Goal: Transaction & Acquisition: Purchase product/service

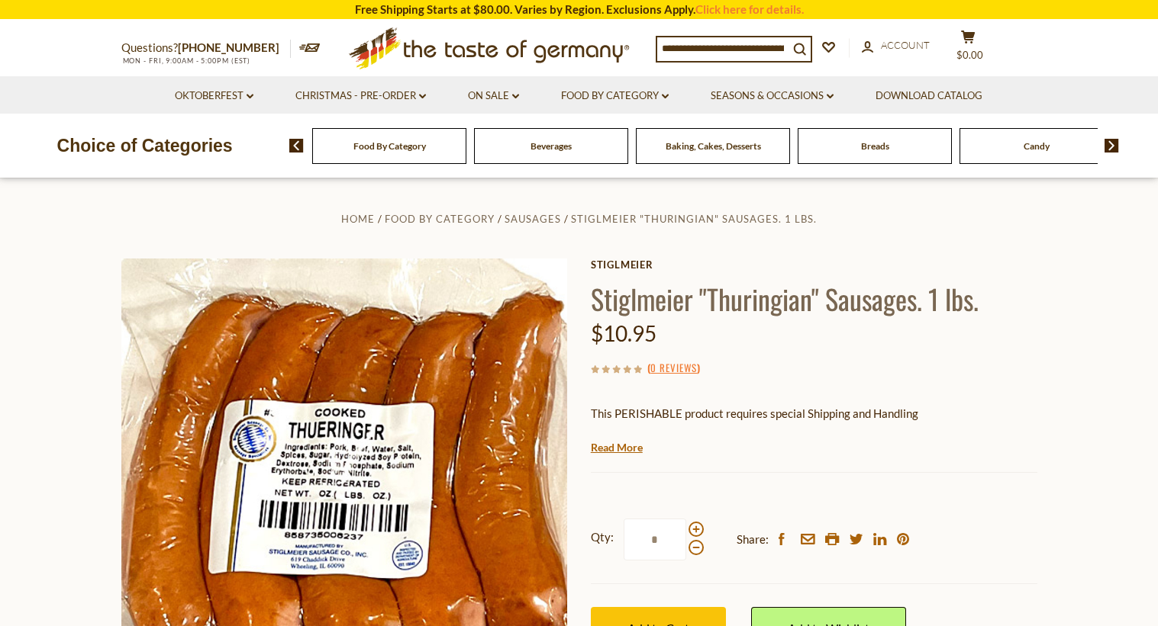
click at [364, 155] on div "Food By Category" at bounding box center [389, 146] width 154 height 36
click at [389, 149] on span "Food By Category" at bounding box center [389, 145] width 72 height 11
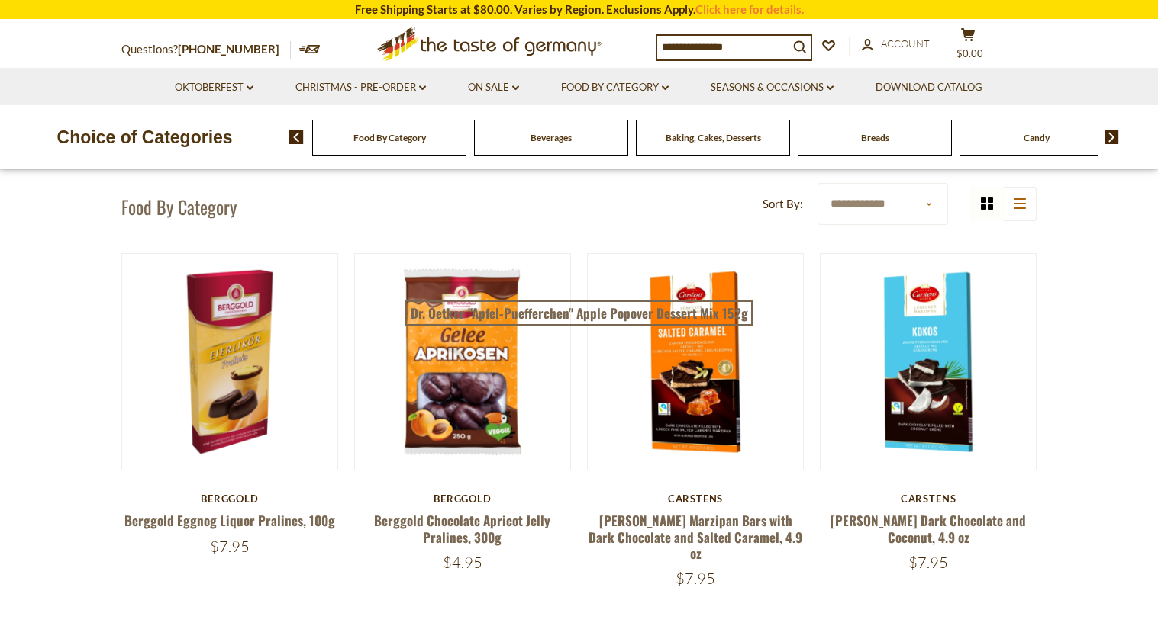
scroll to position [267, 0]
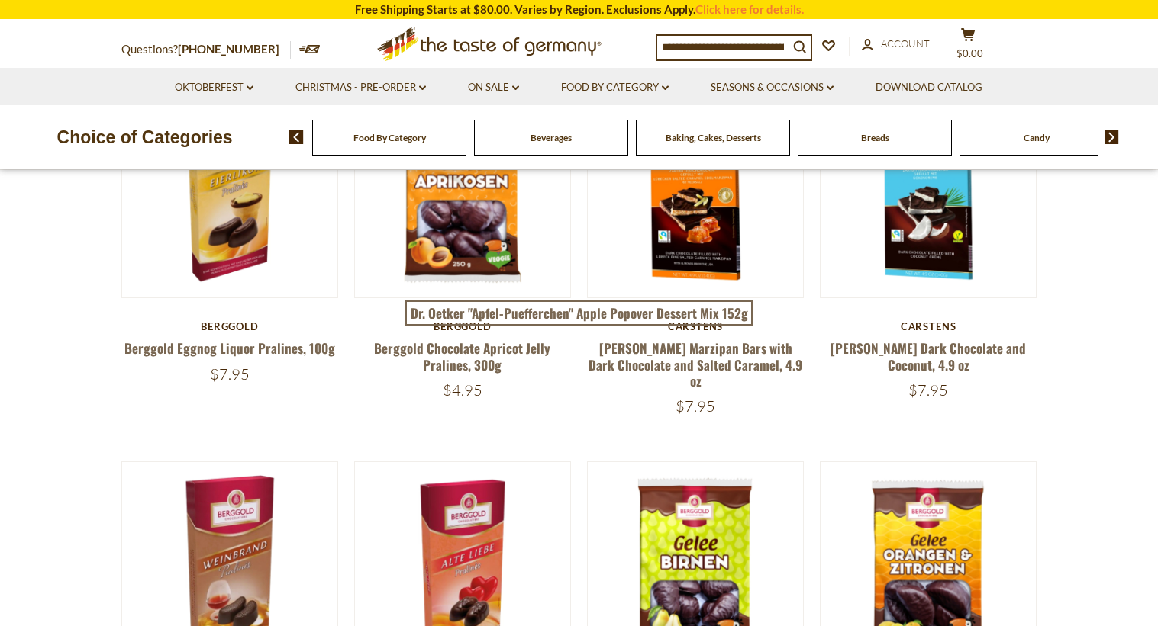
click at [682, 50] on input at bounding box center [722, 46] width 131 height 21
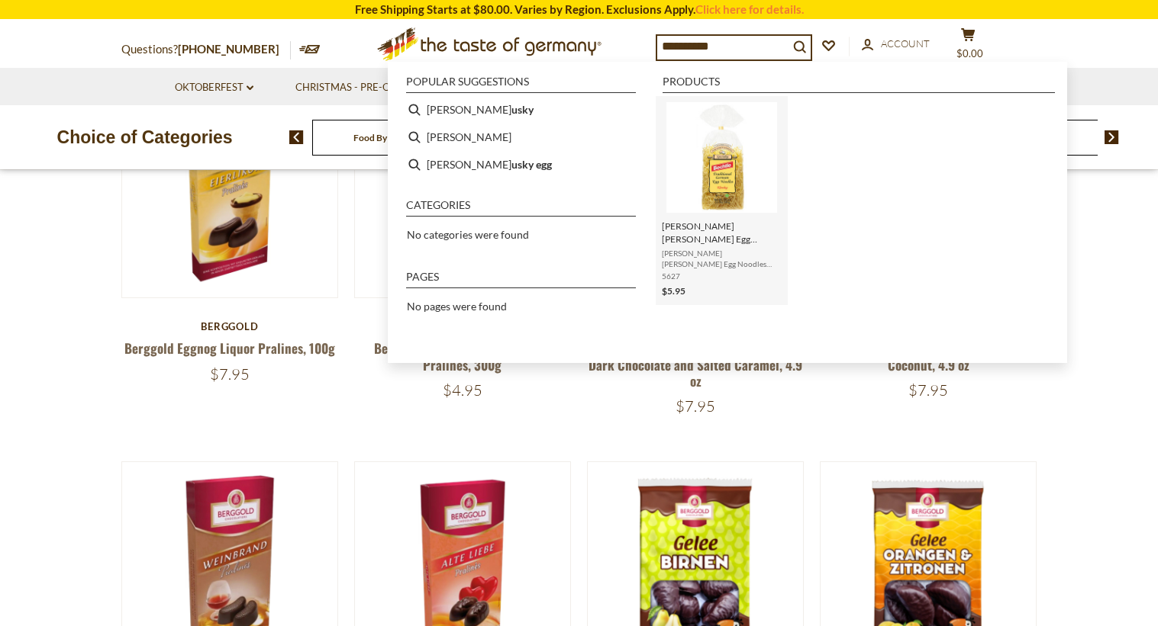
type input "**********"
click at [728, 170] on img "Bechtle Klusky Egg Noodles - 17.6 oz." at bounding box center [721, 157] width 111 height 111
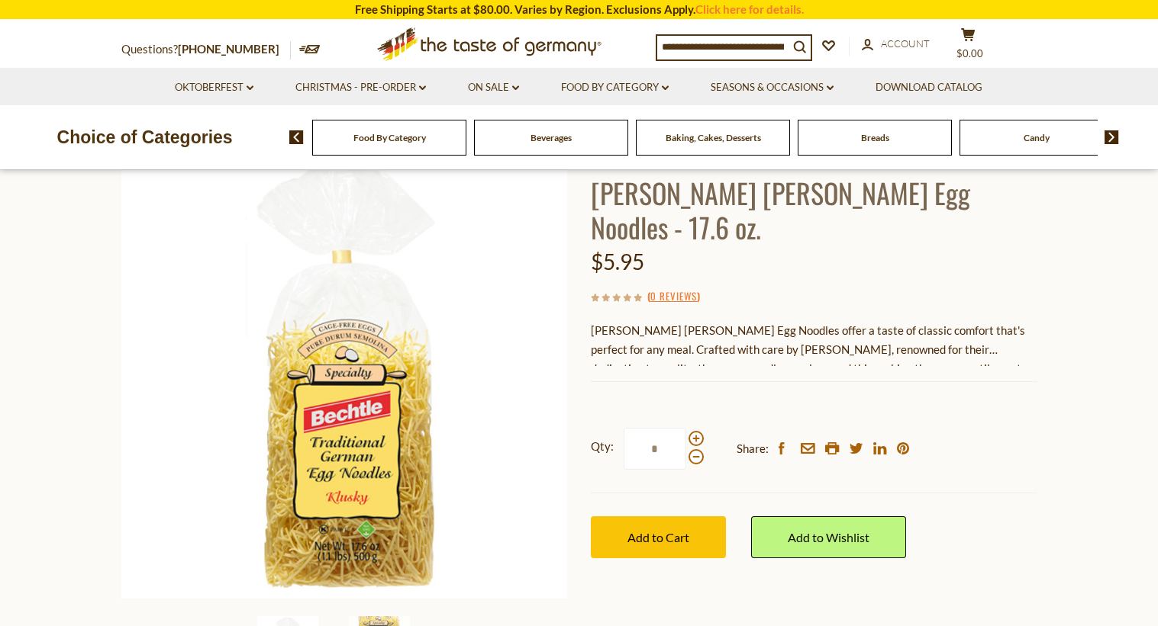
scroll to position [114, 0]
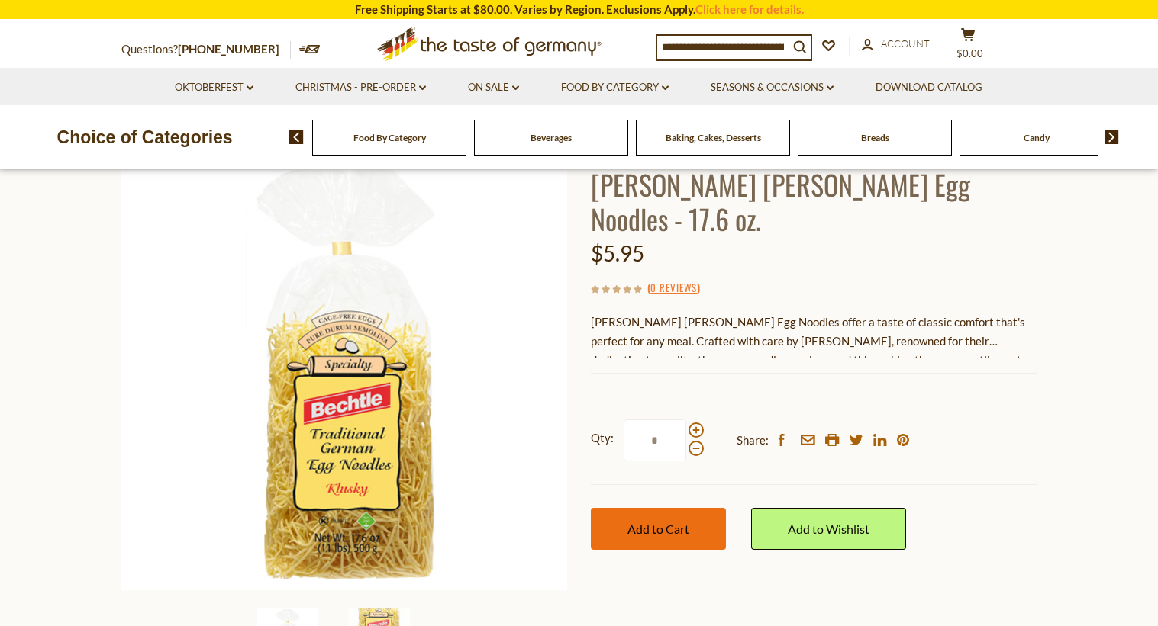
click at [673, 508] on button "Add to Cart" at bounding box center [658, 529] width 135 height 42
click at [1118, 141] on img at bounding box center [1111, 137] width 14 height 14
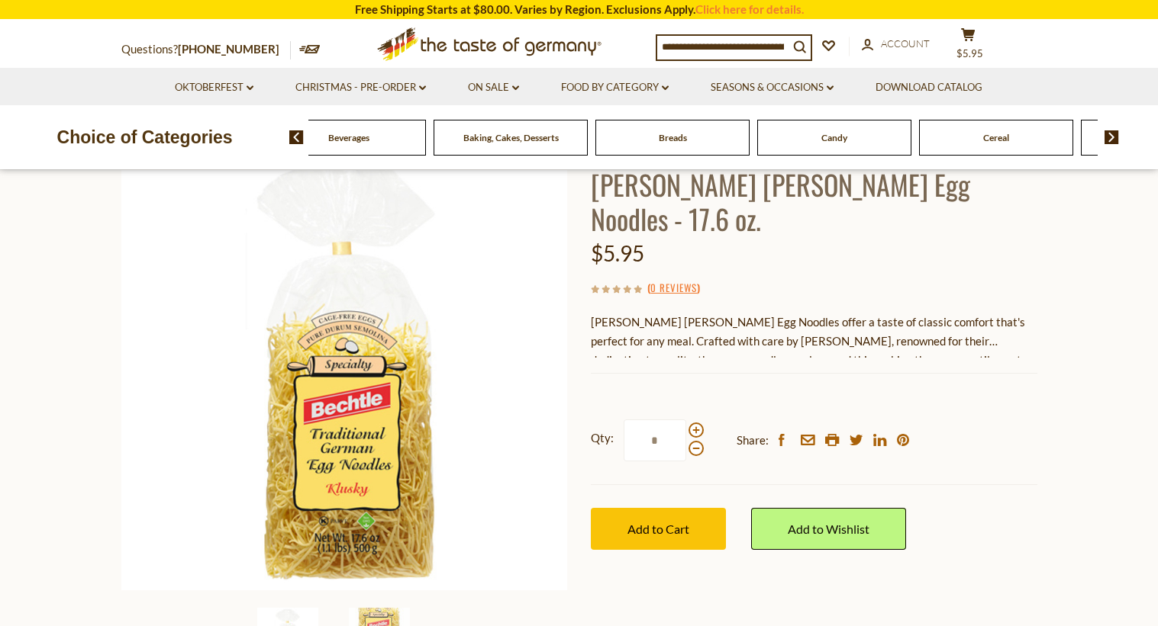
click at [1118, 141] on img at bounding box center [1111, 137] width 14 height 14
click at [1113, 139] on img at bounding box center [1111, 137] width 14 height 14
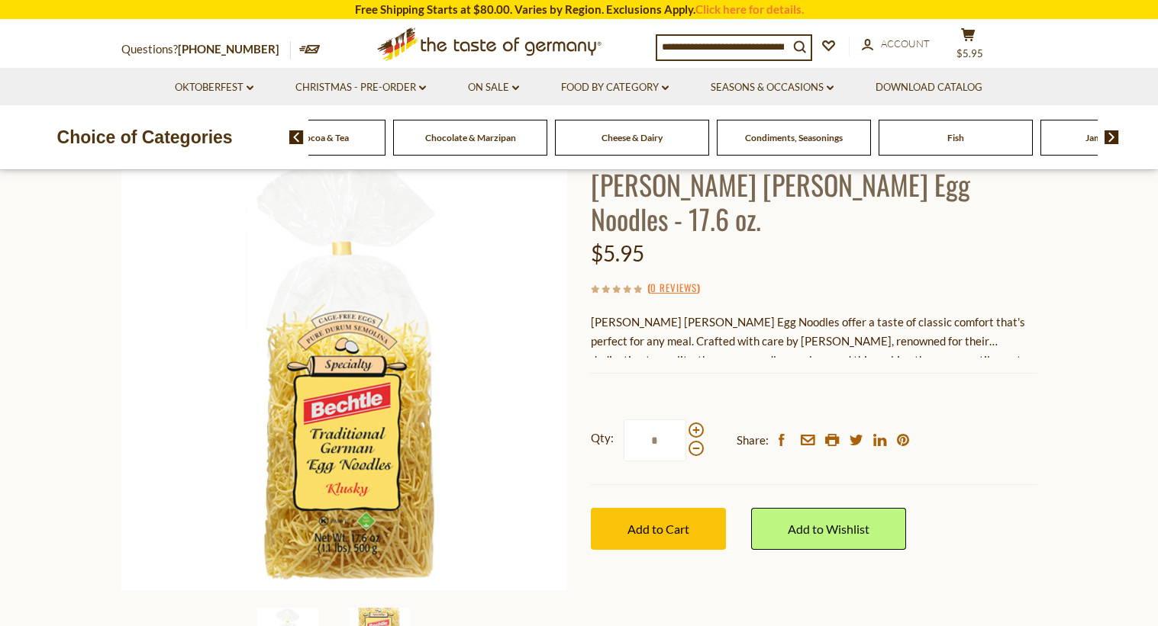
click at [1113, 139] on img at bounding box center [1111, 137] width 14 height 14
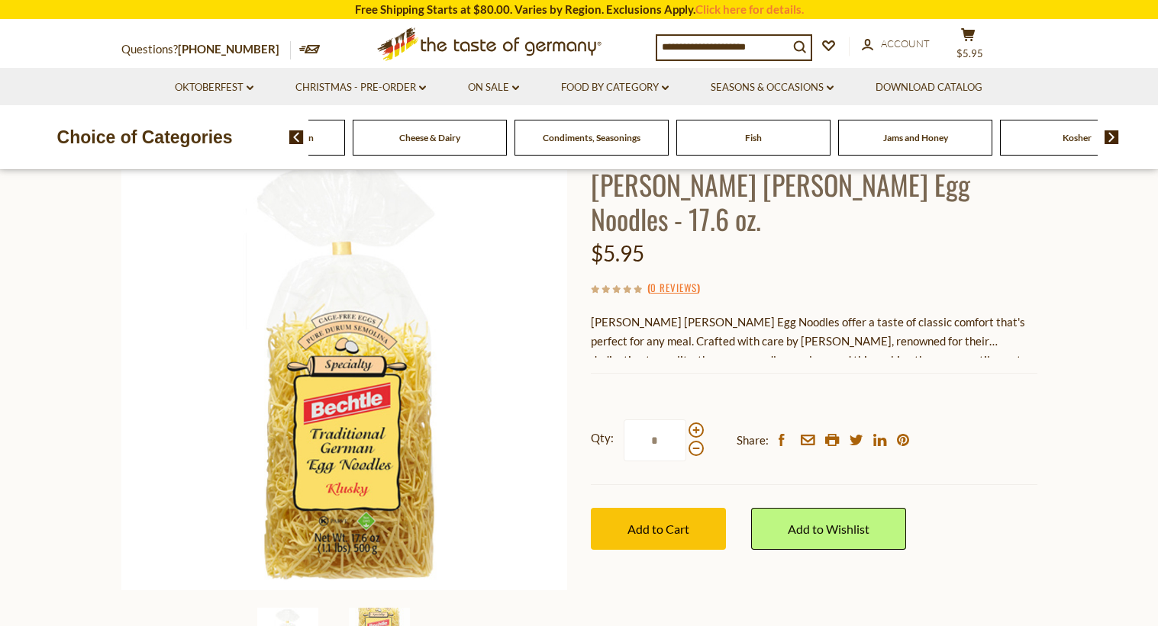
click at [564, 140] on span "Condiments, Seasonings" at bounding box center [592, 137] width 98 height 11
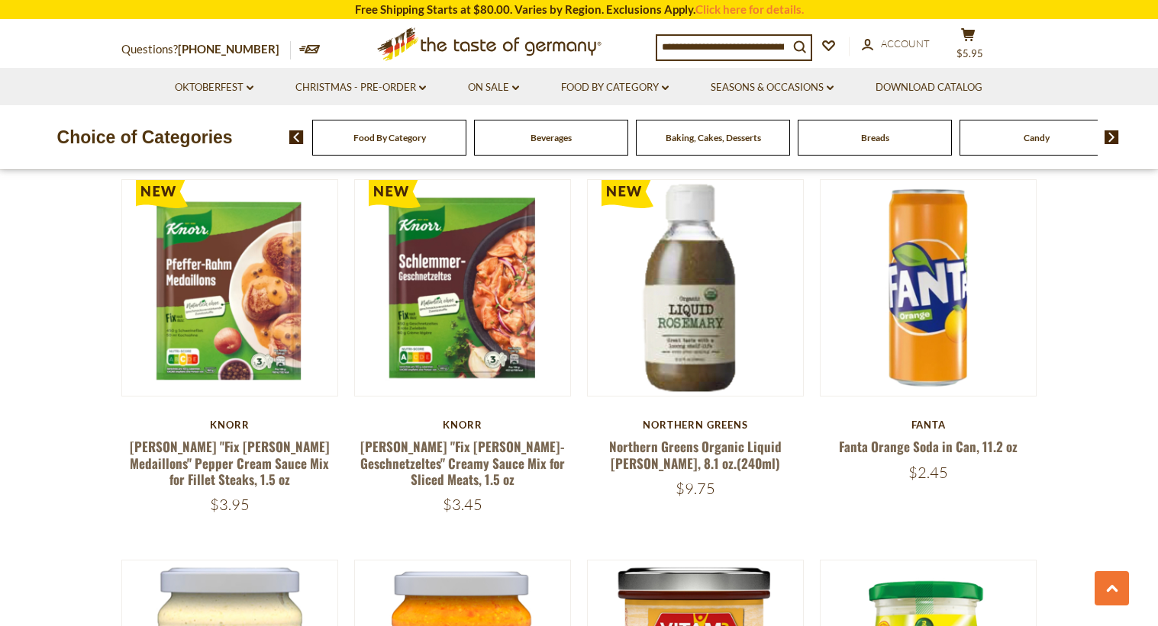
scroll to position [1965, 0]
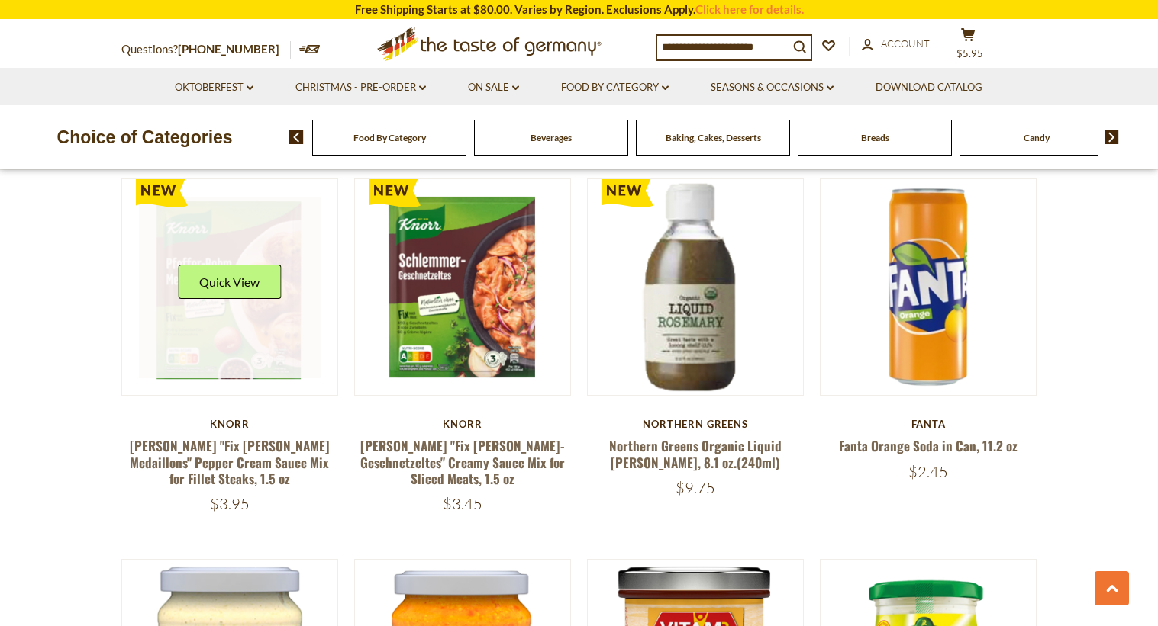
click at [228, 286] on link at bounding box center [230, 288] width 182 height 182
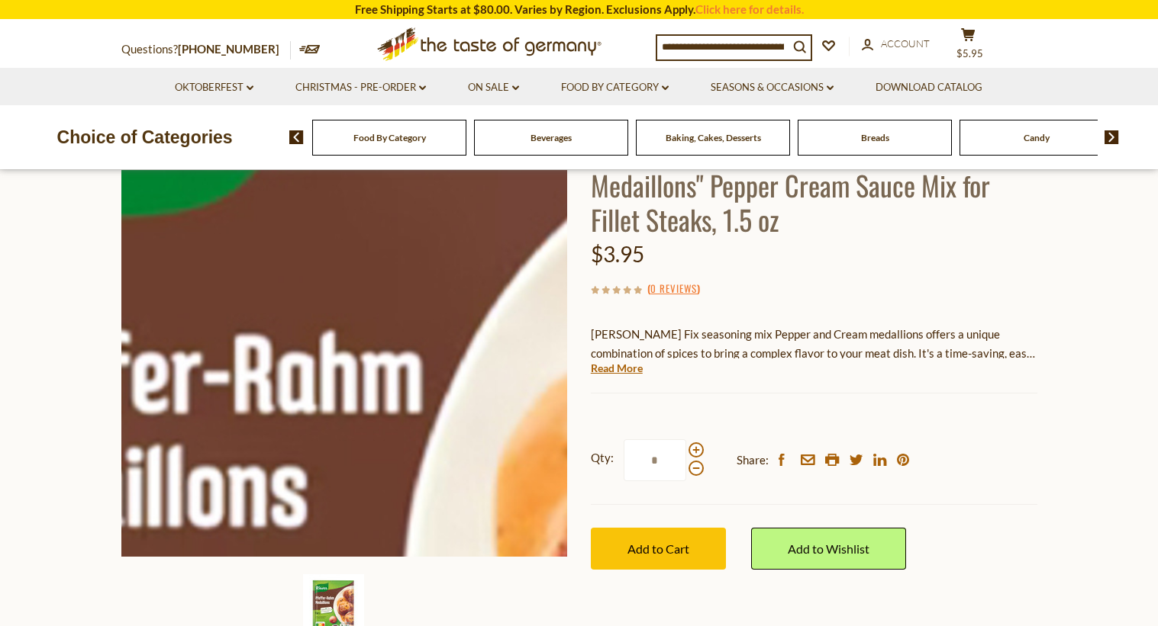
scroll to position [286, 0]
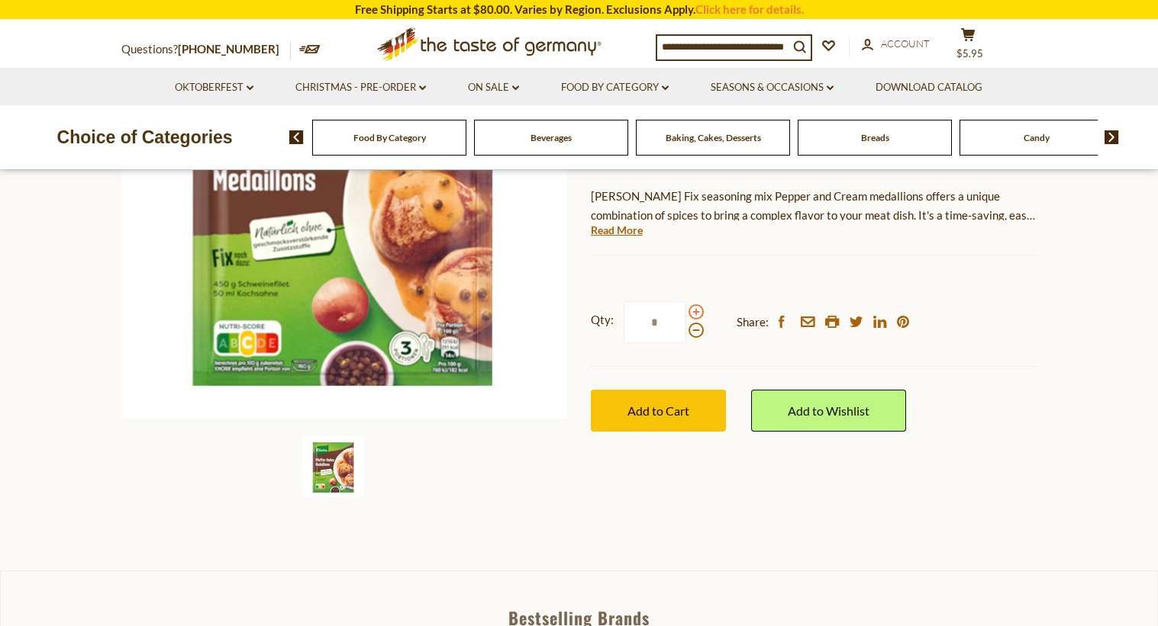
click at [696, 304] on span at bounding box center [695, 311] width 15 height 15
click at [686, 301] on input "*" at bounding box center [654, 322] width 63 height 42
click at [694, 323] on span at bounding box center [695, 330] width 15 height 15
click at [686, 301] on input "*" at bounding box center [654, 322] width 63 height 42
click at [697, 304] on span at bounding box center [695, 311] width 15 height 15
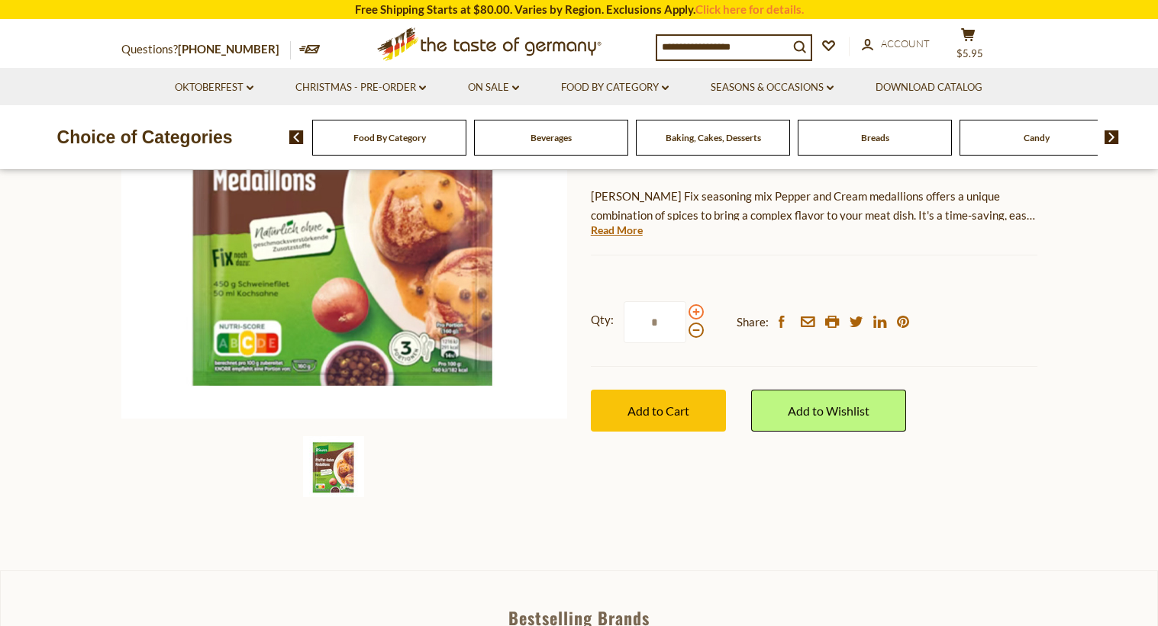
click at [686, 301] on input "*" at bounding box center [654, 322] width 63 height 42
type input "*"
click at [667, 404] on span "Add to Cart" at bounding box center [658, 411] width 62 height 14
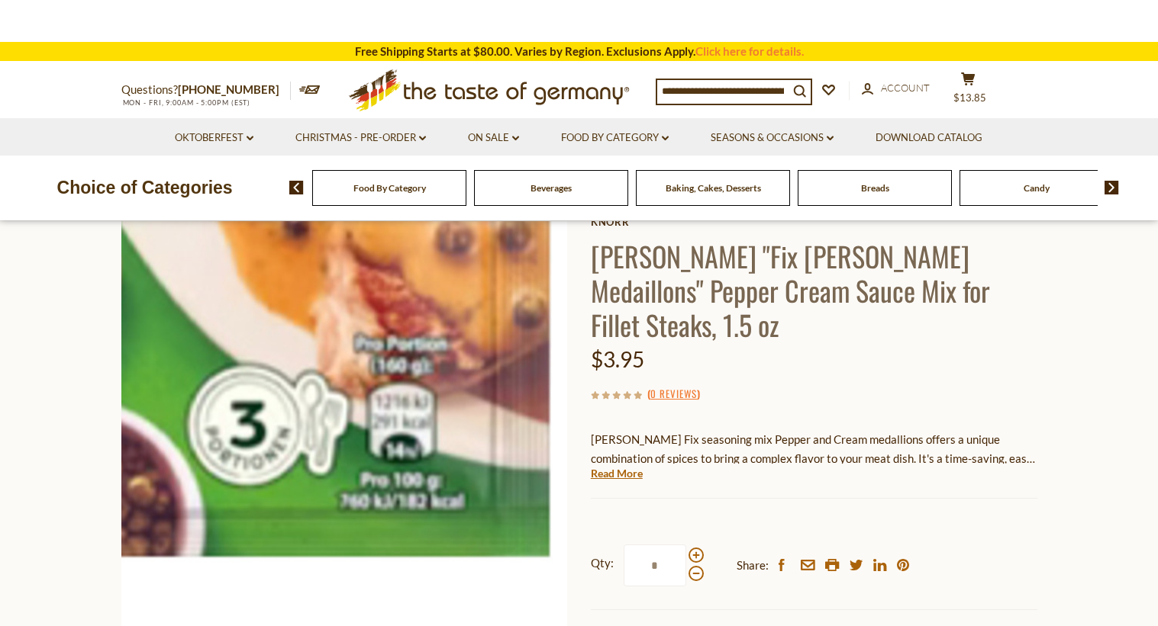
scroll to position [19, 0]
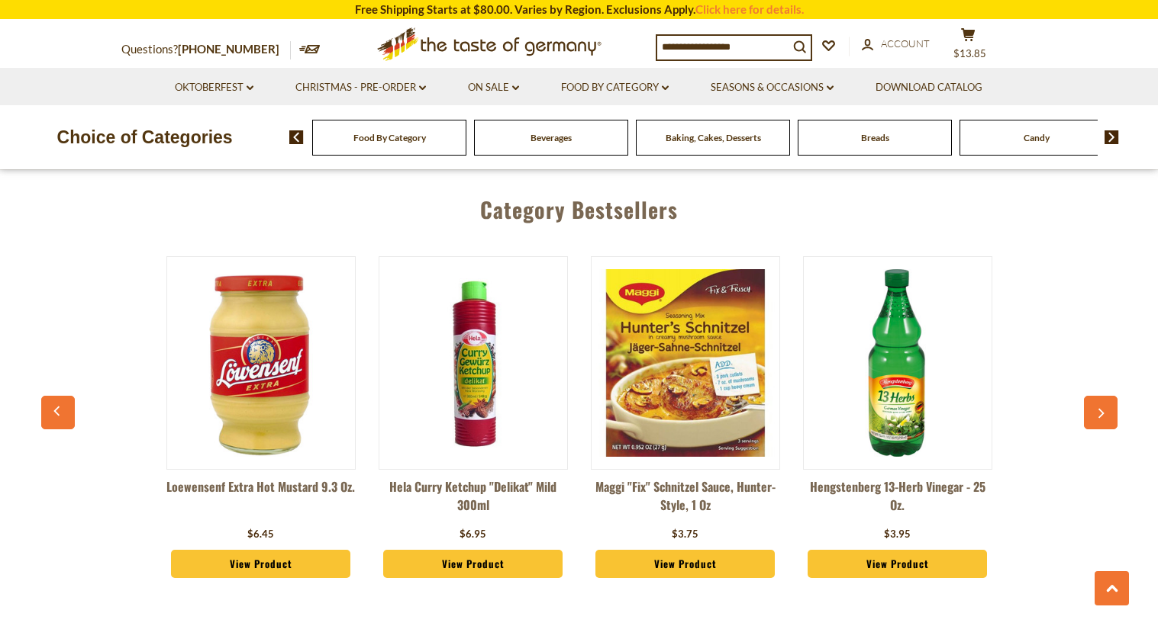
scroll to position [4006, 0]
click at [1102, 409] on icon "button" at bounding box center [1100, 414] width 10 height 11
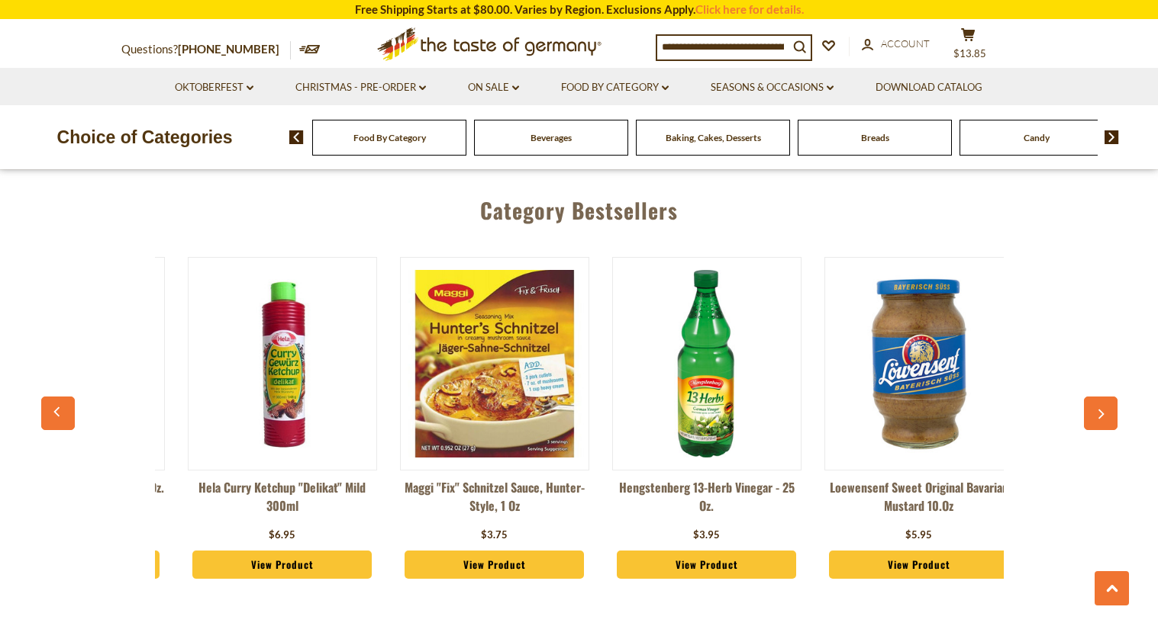
scroll to position [0, 212]
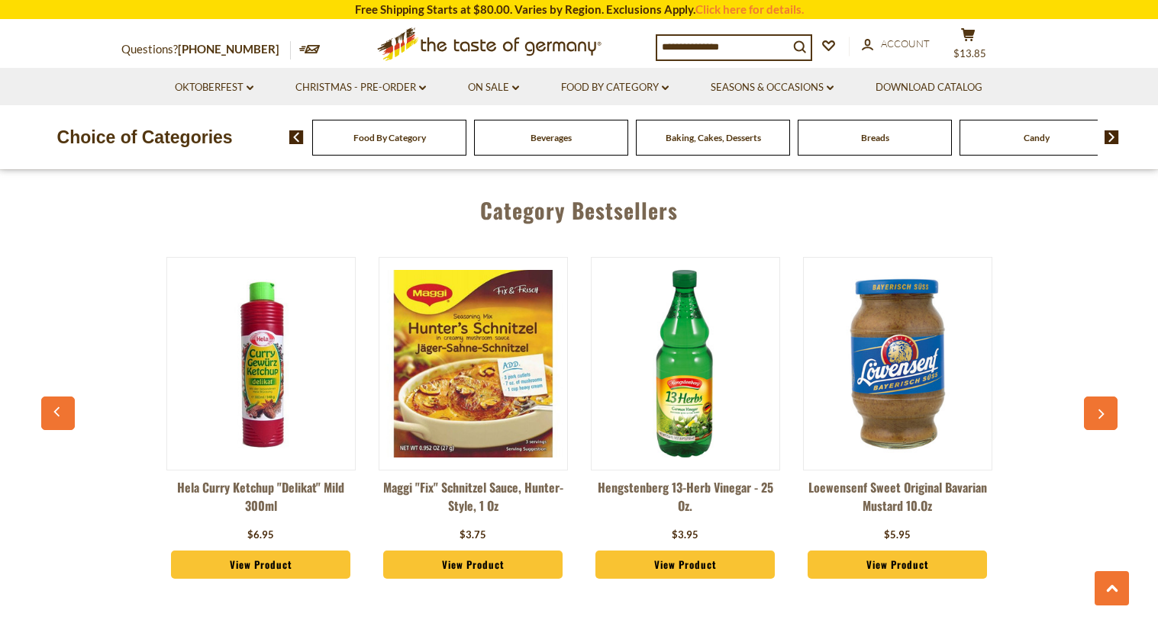
click at [1102, 409] on icon "button" at bounding box center [1100, 414] width 10 height 11
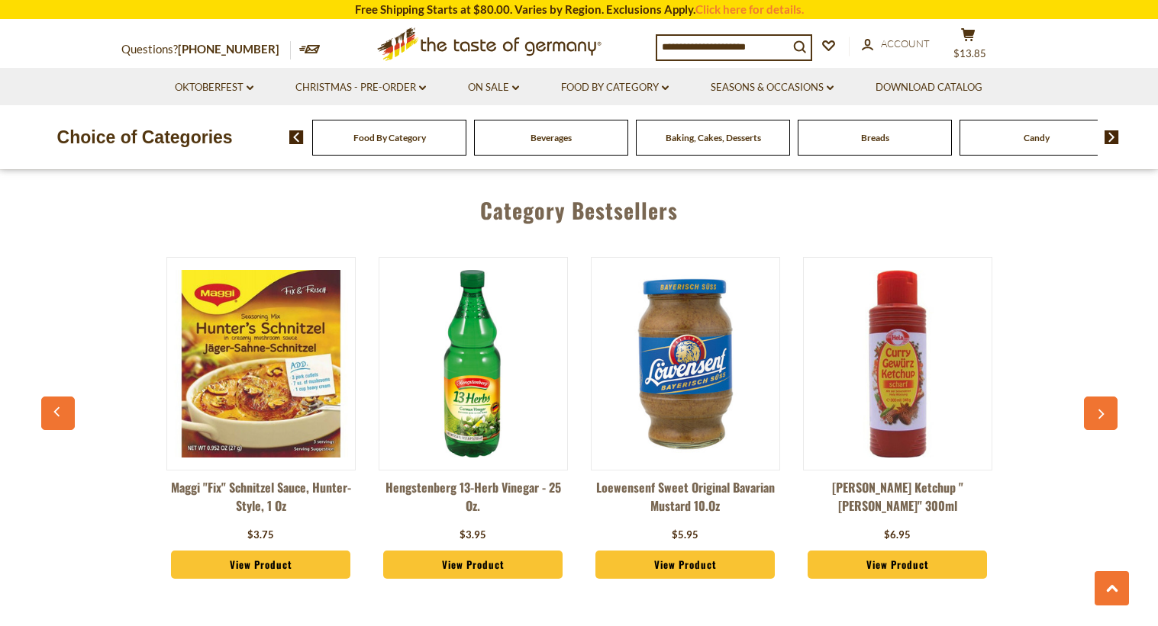
click at [1102, 409] on icon "button" at bounding box center [1100, 414] width 10 height 11
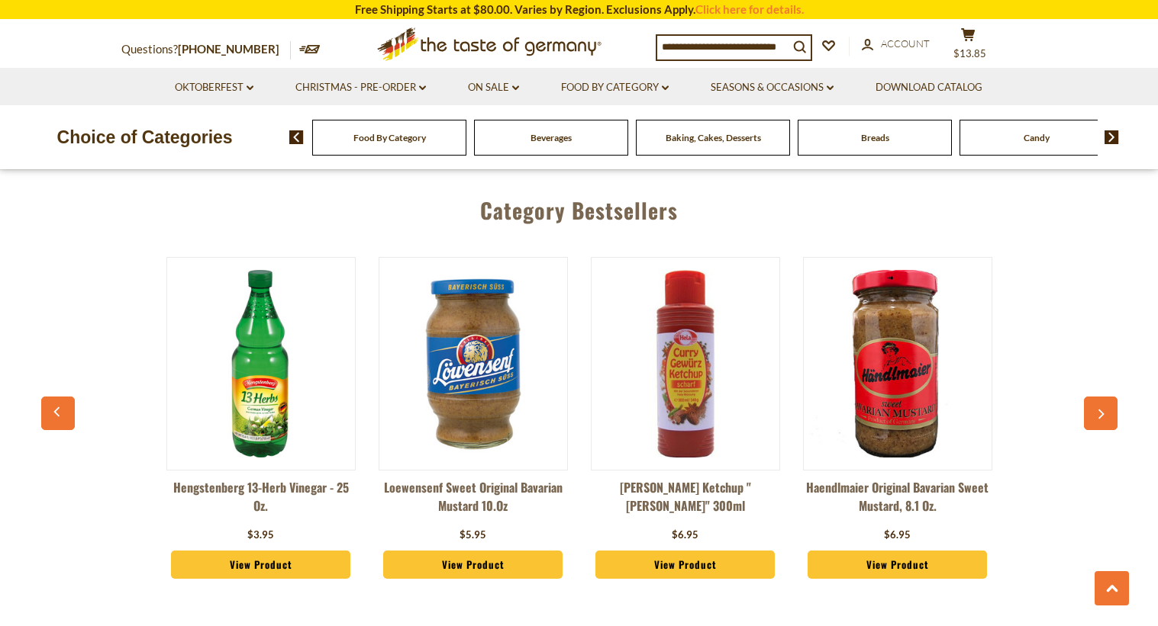
click at [1102, 409] on icon "button" at bounding box center [1100, 414] width 10 height 11
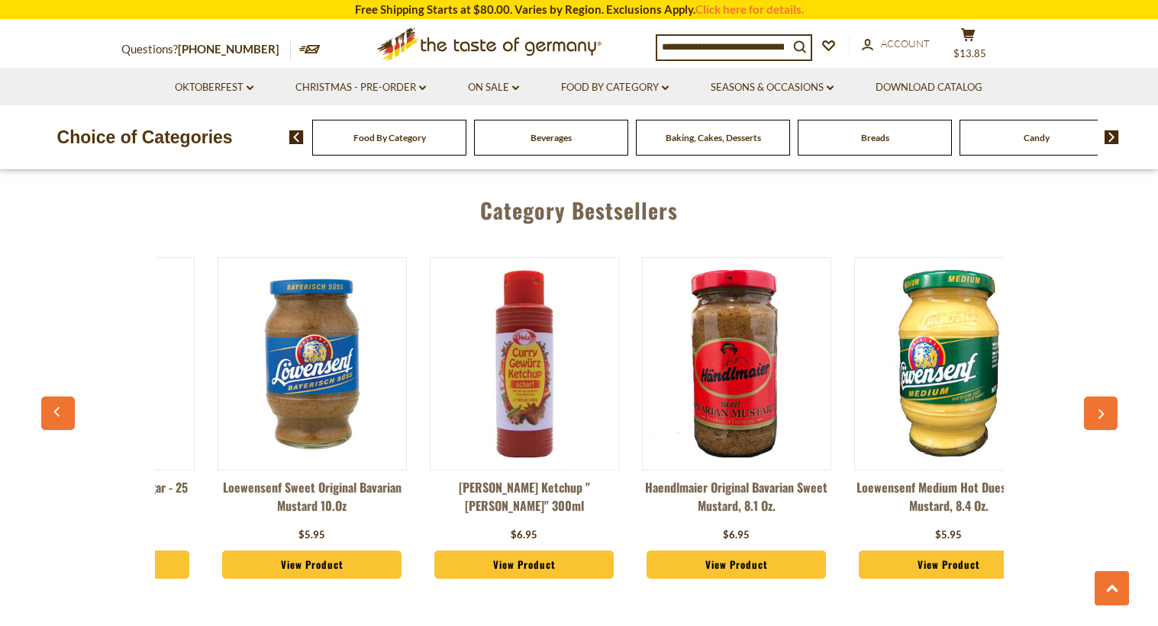
scroll to position [0, 849]
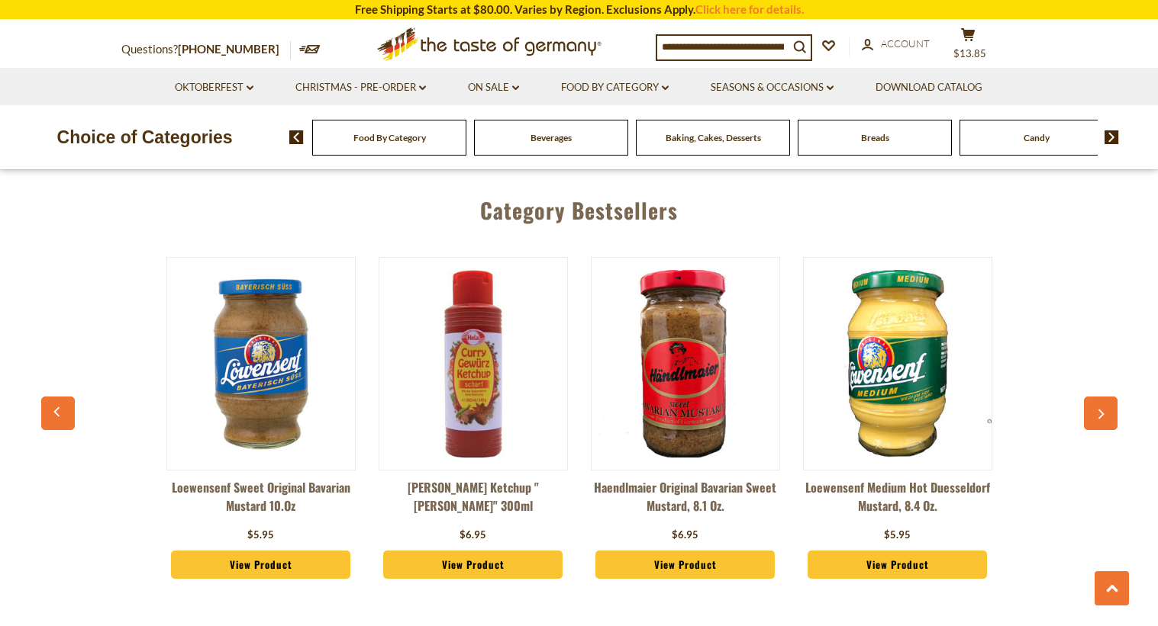
click at [1102, 409] on icon "button" at bounding box center [1100, 414] width 10 height 11
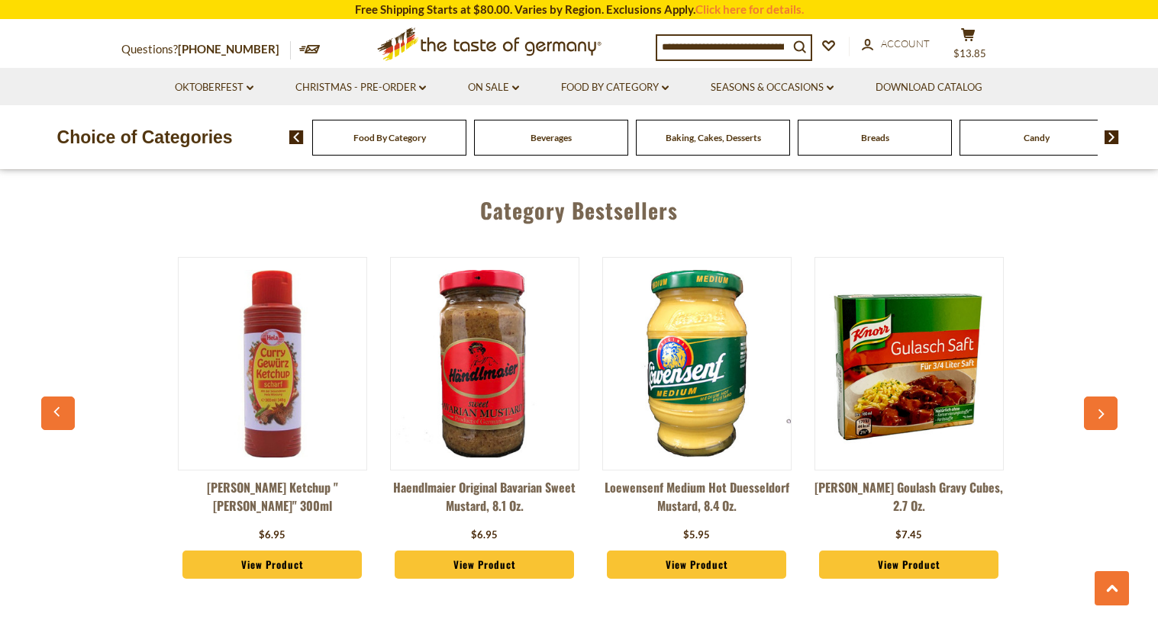
scroll to position [0, 1061]
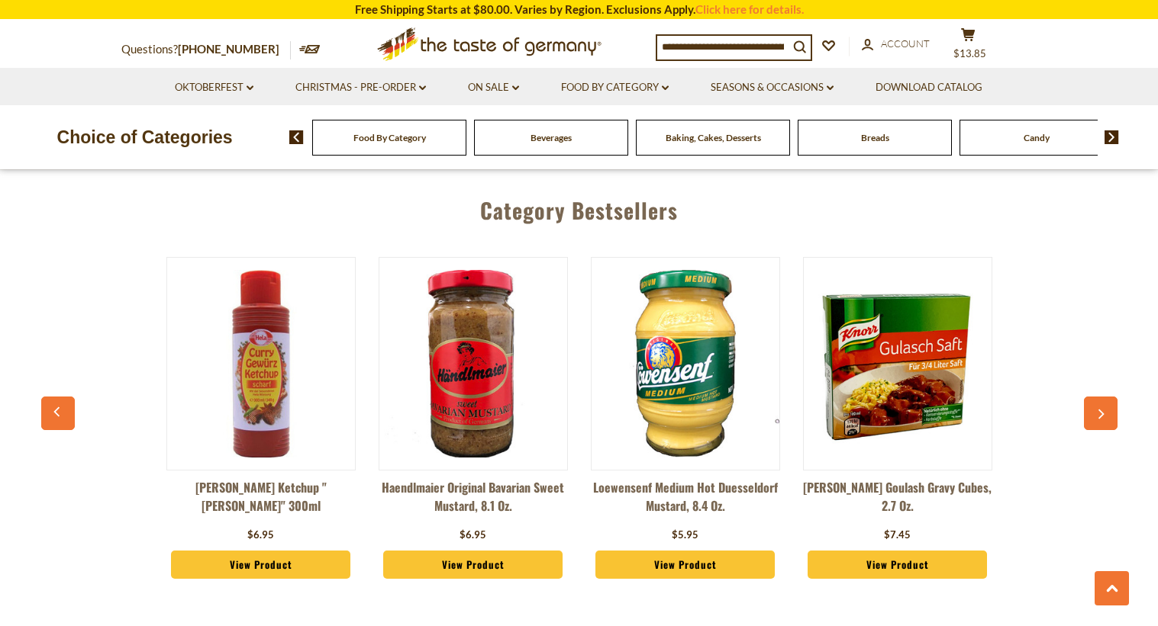
click at [1102, 409] on icon "button" at bounding box center [1100, 414] width 10 height 11
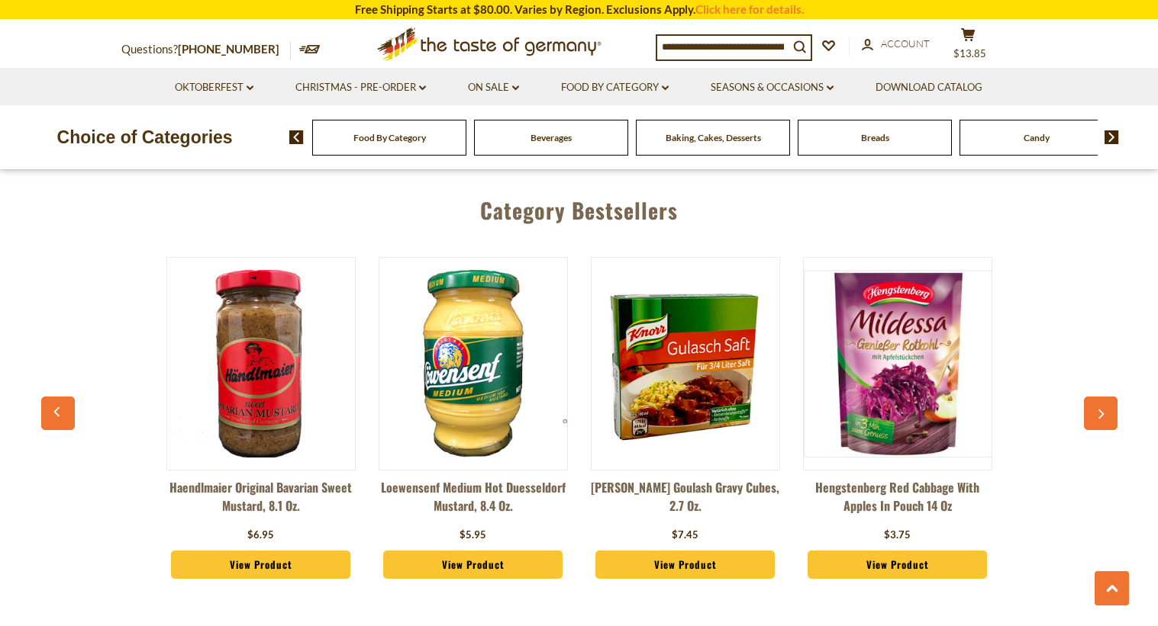
click at [1102, 409] on icon "button" at bounding box center [1100, 414] width 10 height 11
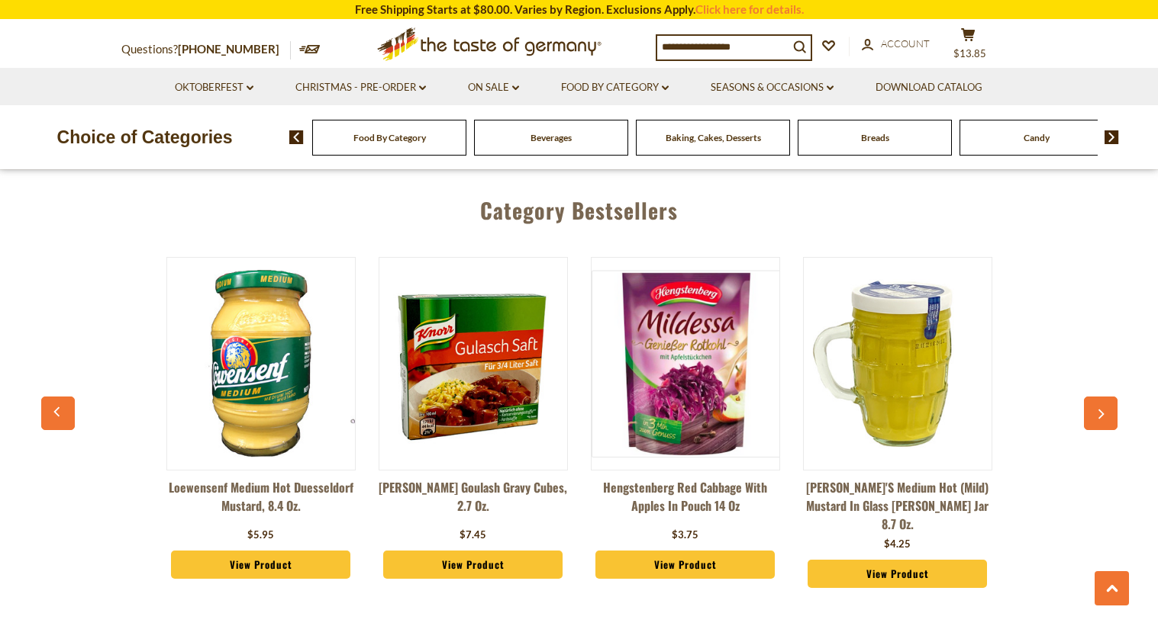
click at [1102, 409] on icon "button" at bounding box center [1100, 414] width 10 height 11
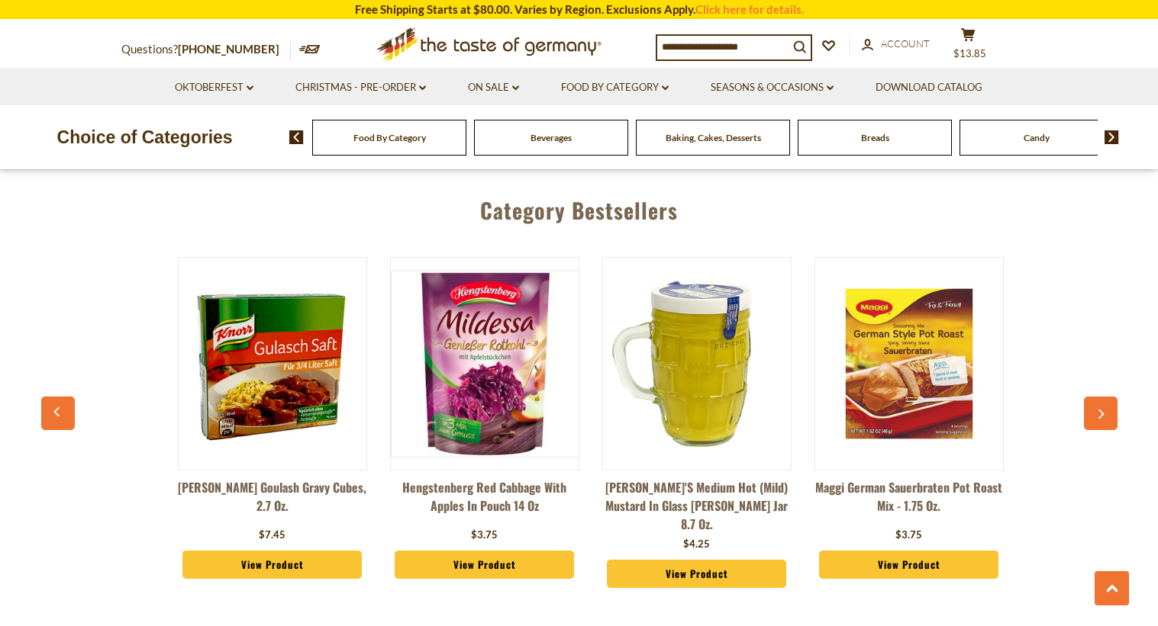
scroll to position [0, 1697]
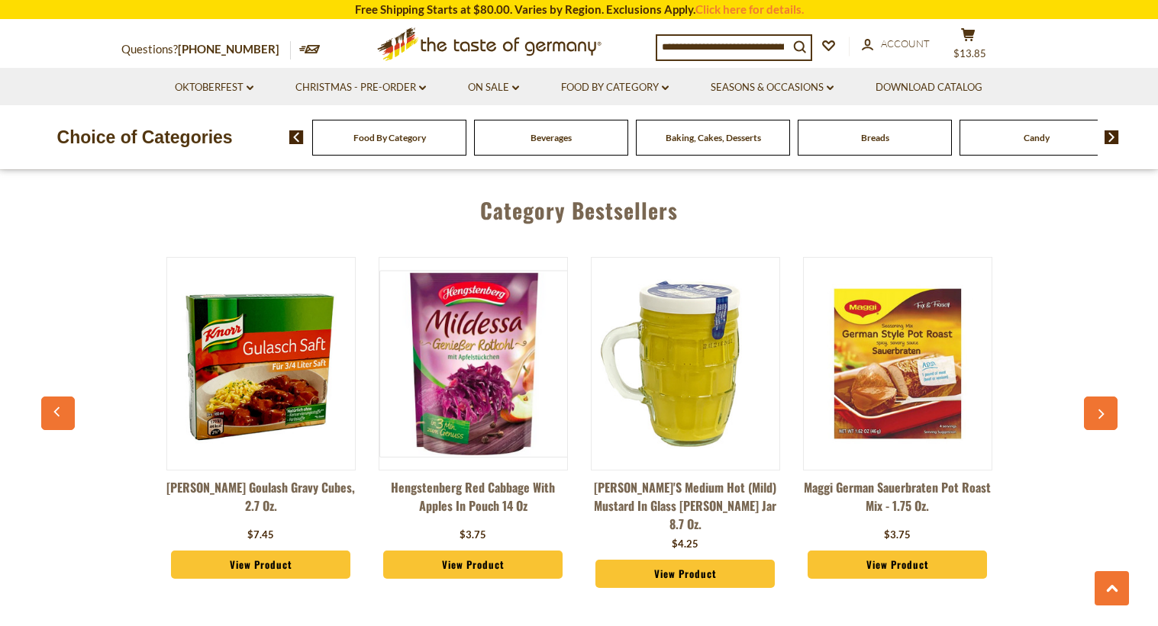
click at [1102, 409] on icon "button" at bounding box center [1100, 414] width 10 height 11
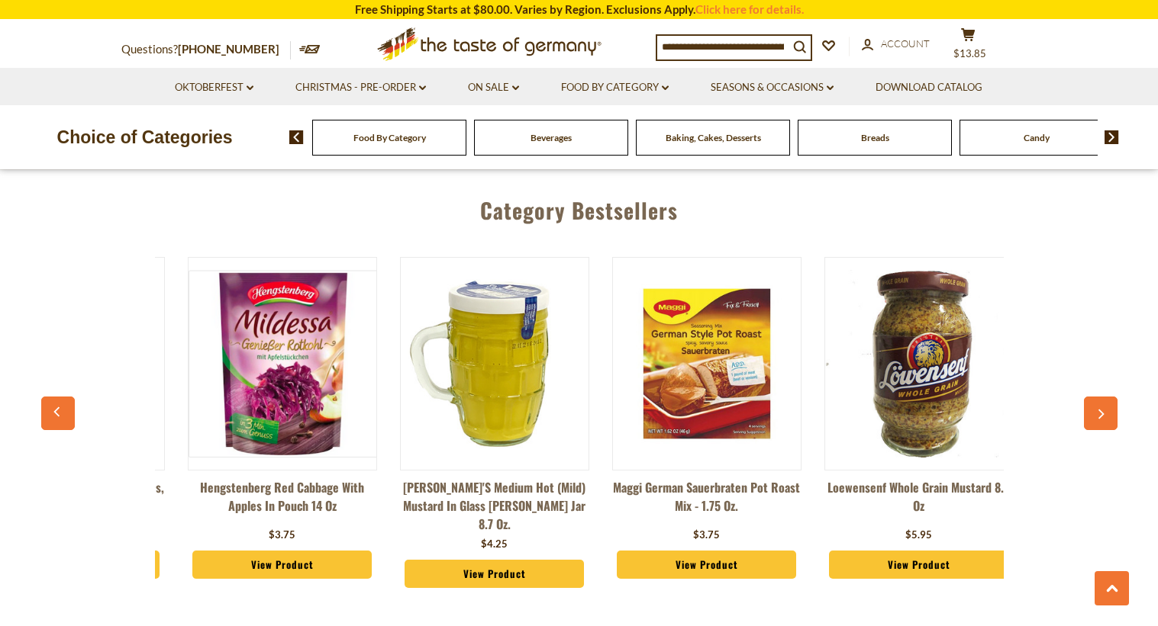
scroll to position [0, 1909]
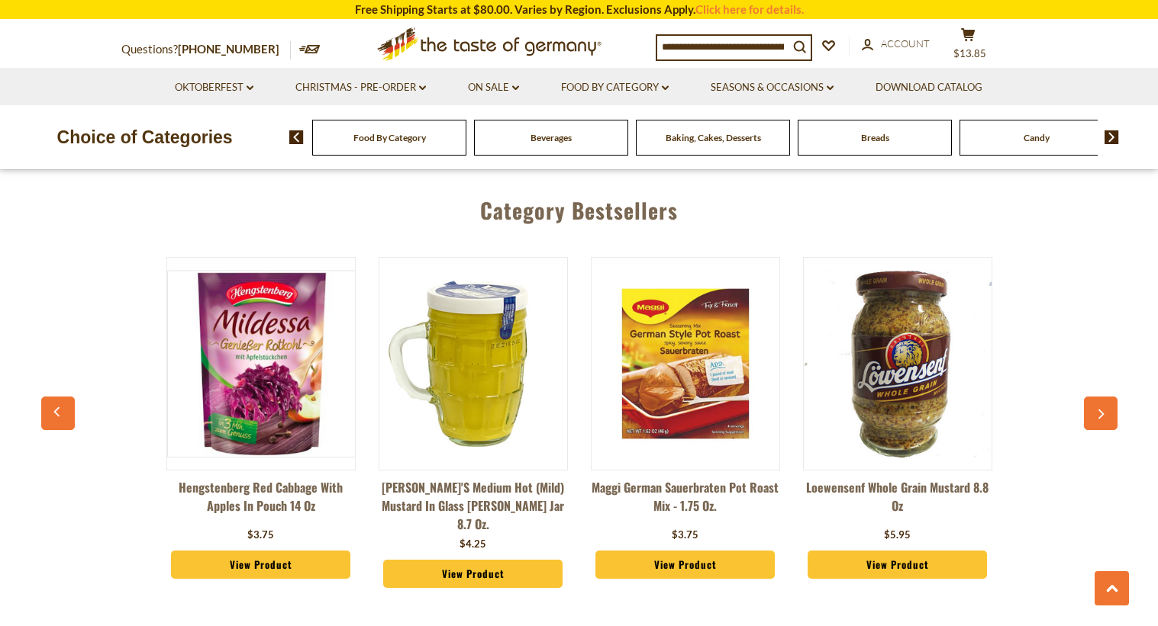
click at [1102, 409] on icon "button" at bounding box center [1100, 414] width 10 height 11
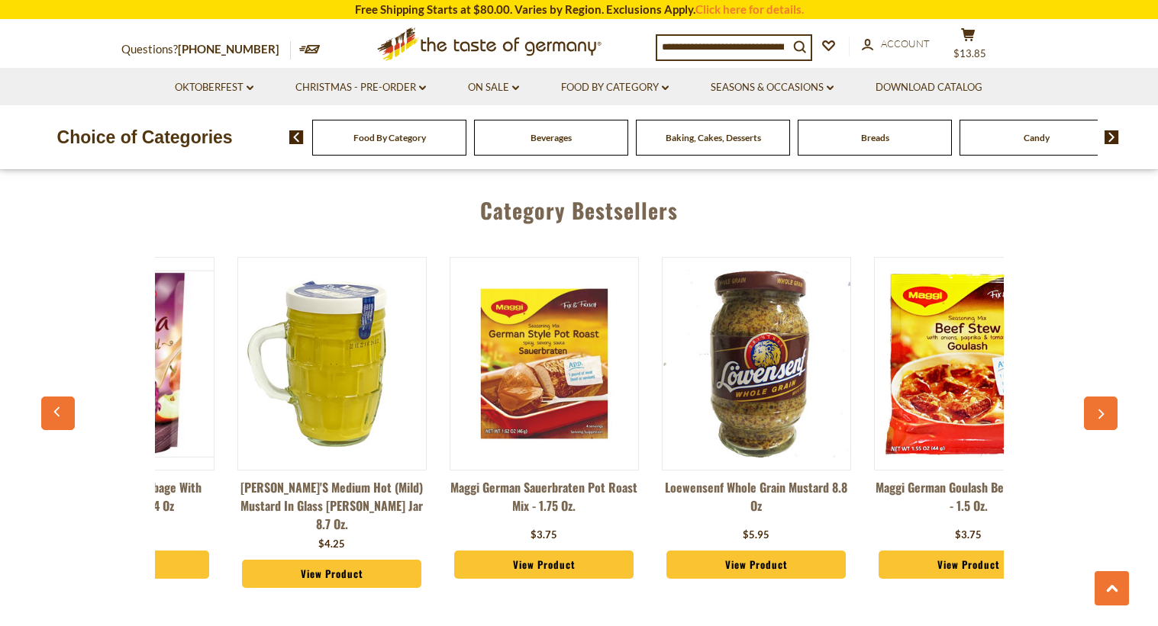
scroll to position [0, 2121]
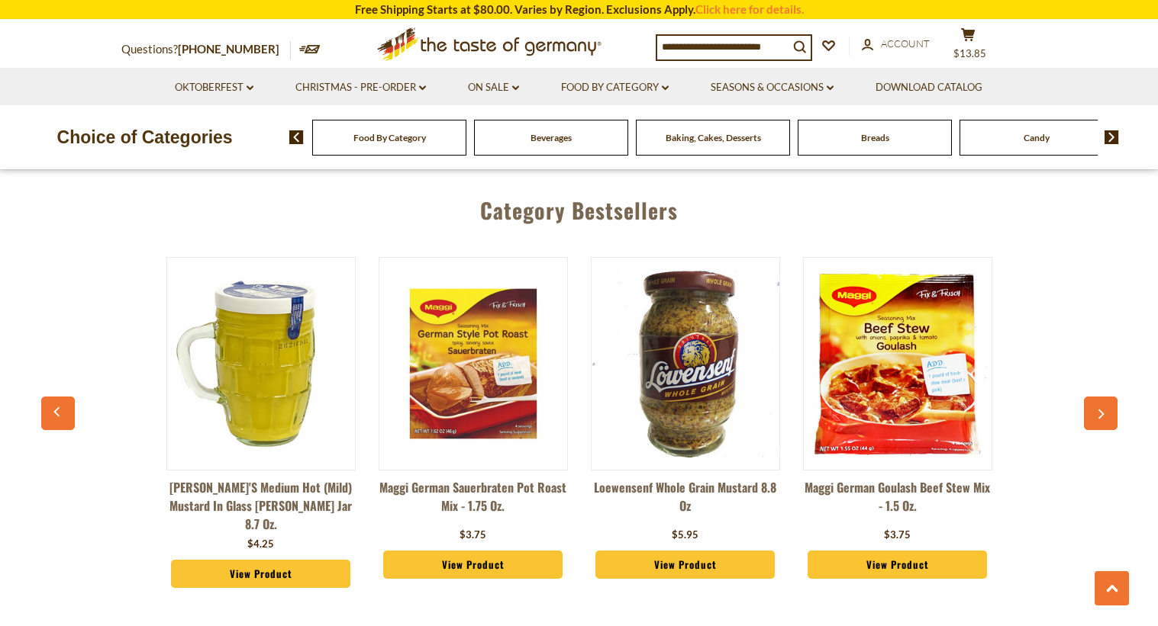
click at [1102, 409] on icon "button" at bounding box center [1100, 414] width 10 height 11
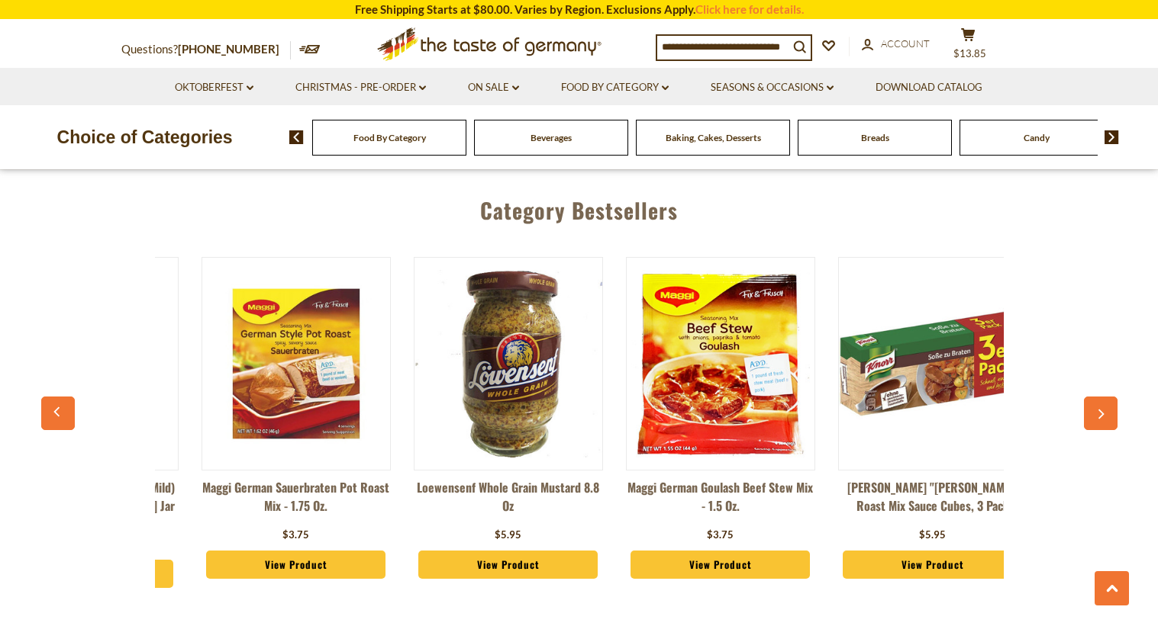
scroll to position [0, 2333]
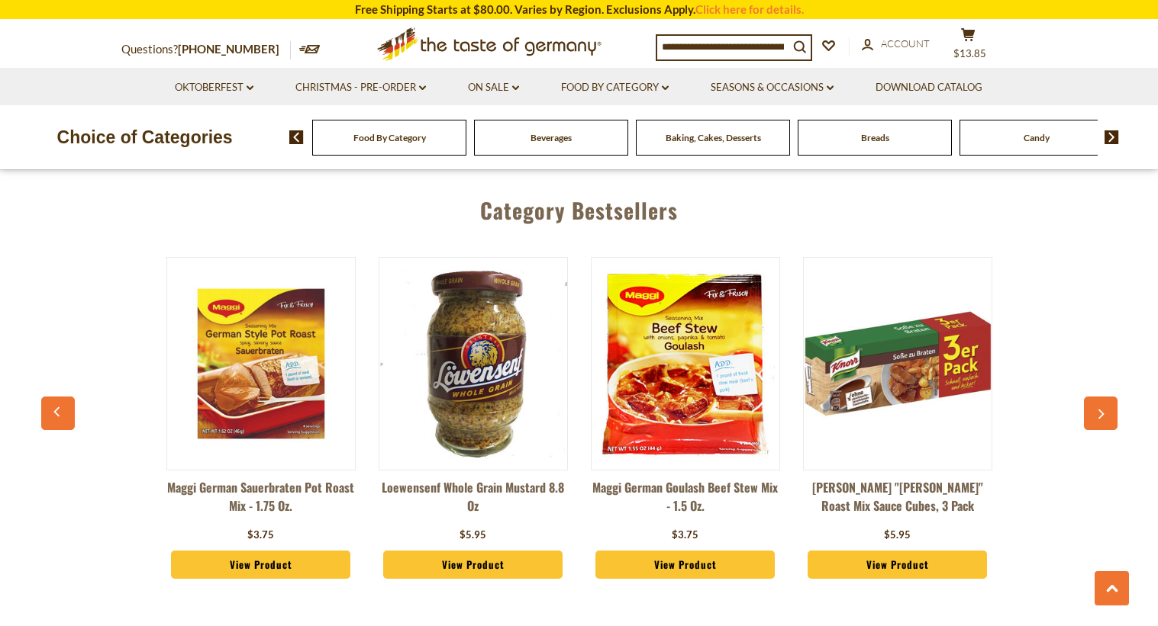
click at [1102, 409] on icon "button" at bounding box center [1100, 414] width 10 height 11
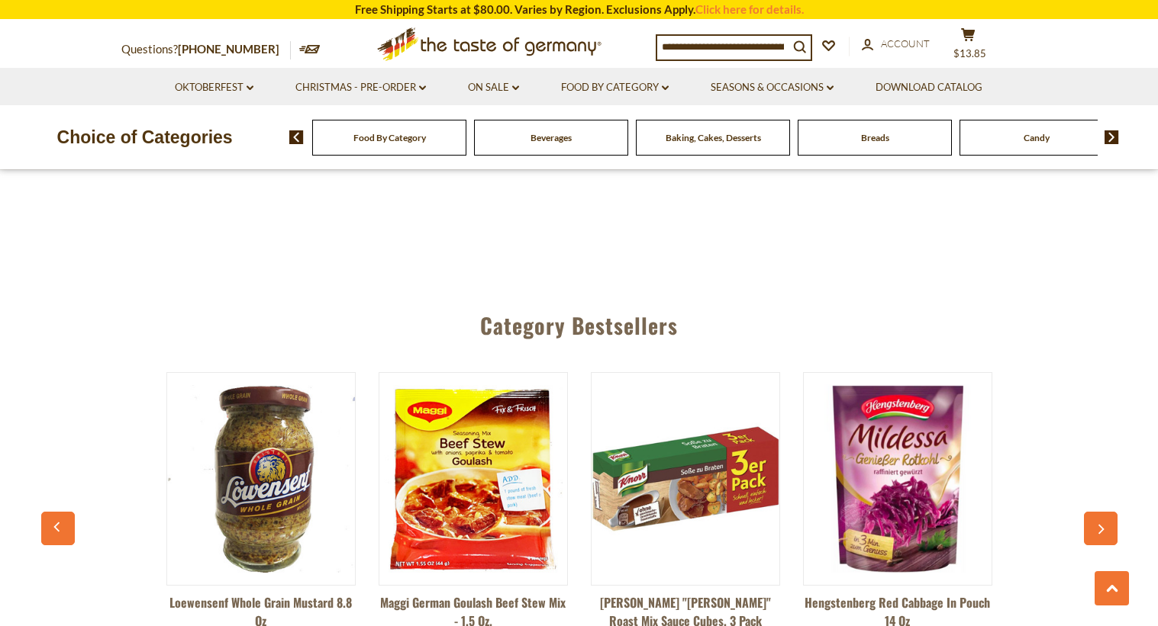
scroll to position [3892, 0]
click at [1110, 140] on img at bounding box center [1111, 137] width 14 height 14
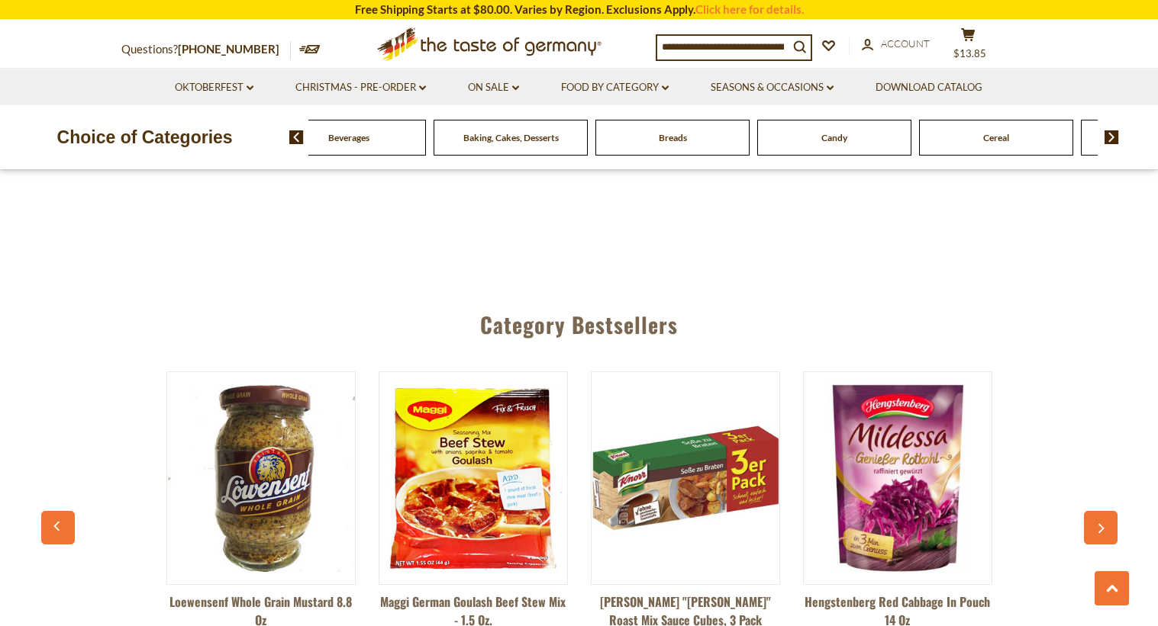
click at [1110, 140] on img at bounding box center [1111, 137] width 14 height 14
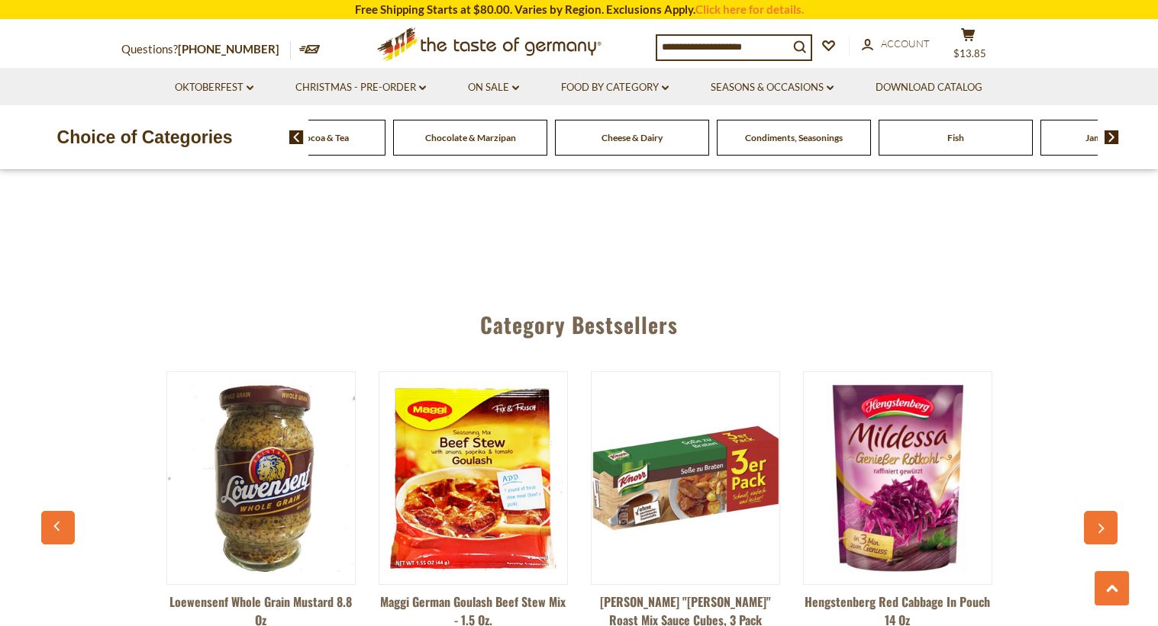
click at [1110, 140] on img at bounding box center [1111, 137] width 14 height 14
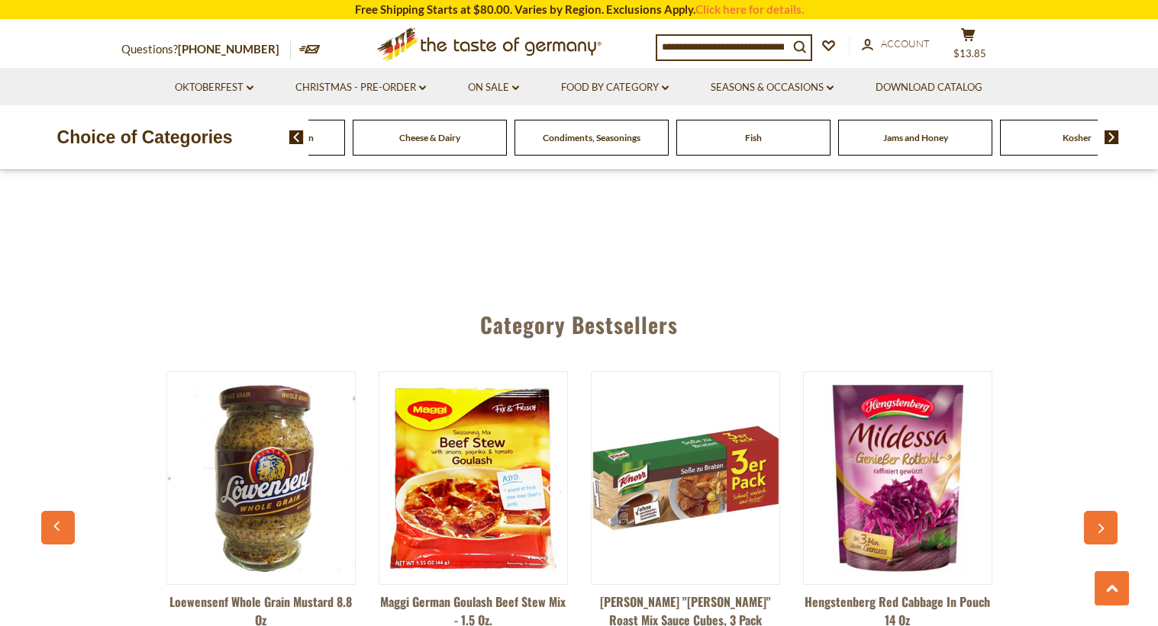
click at [1110, 140] on img at bounding box center [1111, 137] width 14 height 14
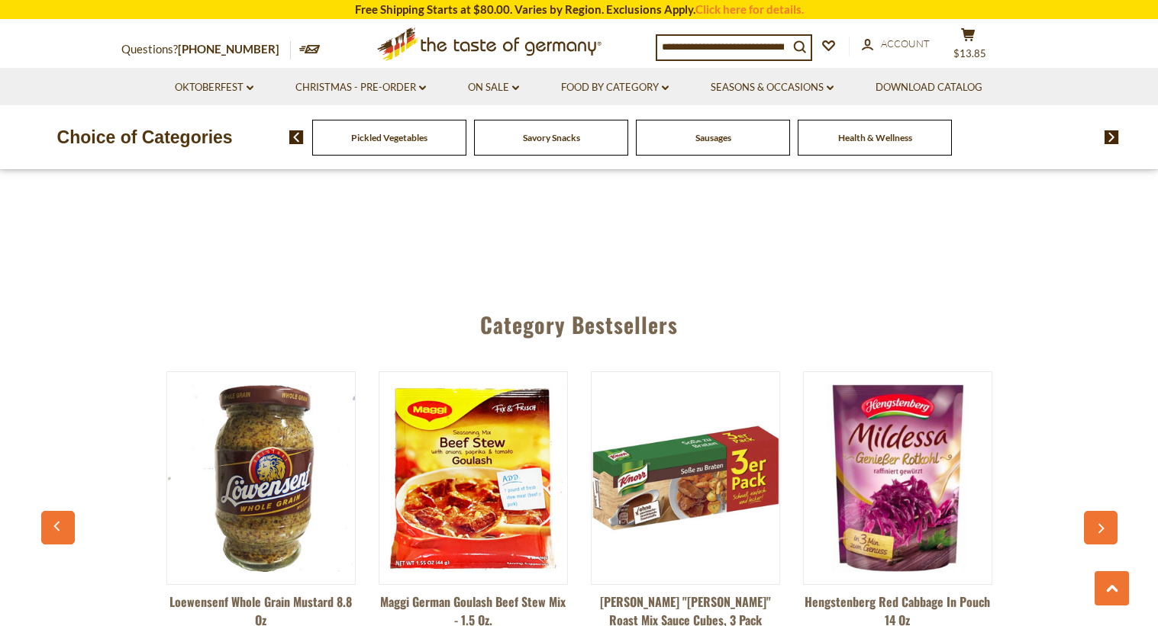
click at [669, 43] on input at bounding box center [722, 46] width 131 height 21
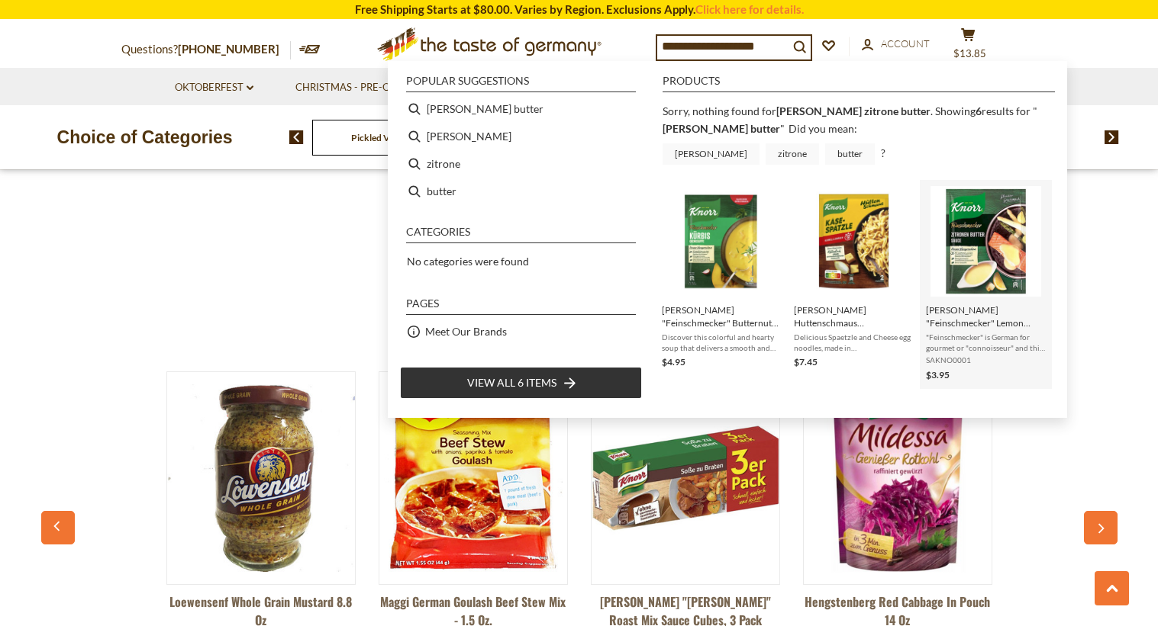
type input "**********"
click at [973, 268] on img "Instant Search Results" at bounding box center [985, 241] width 111 height 111
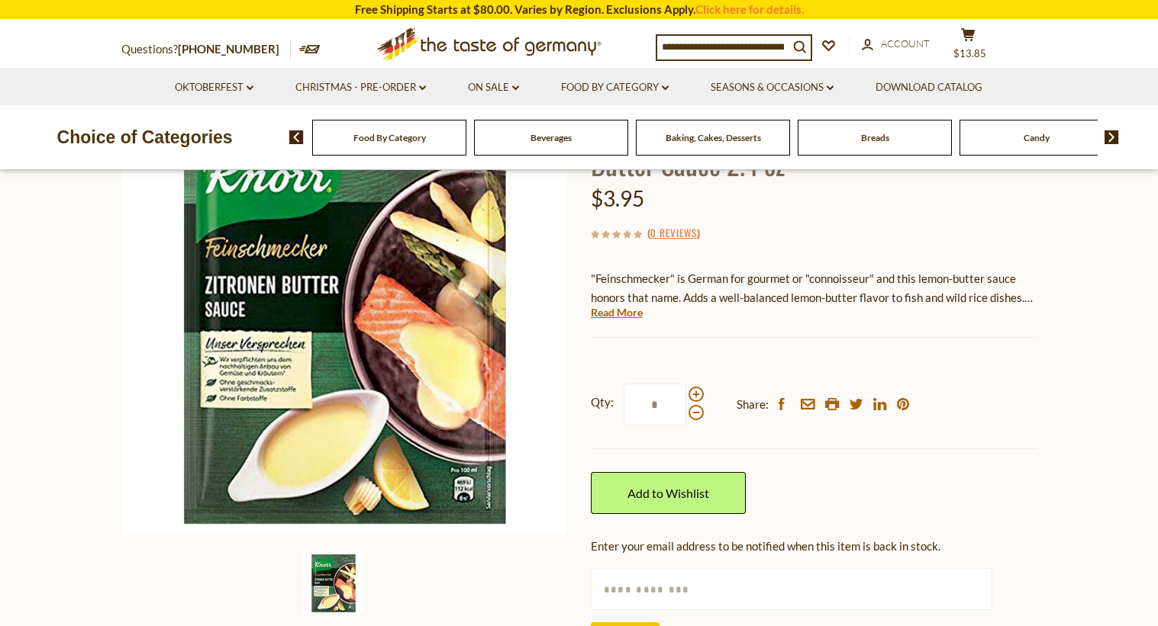
scroll to position [172, 0]
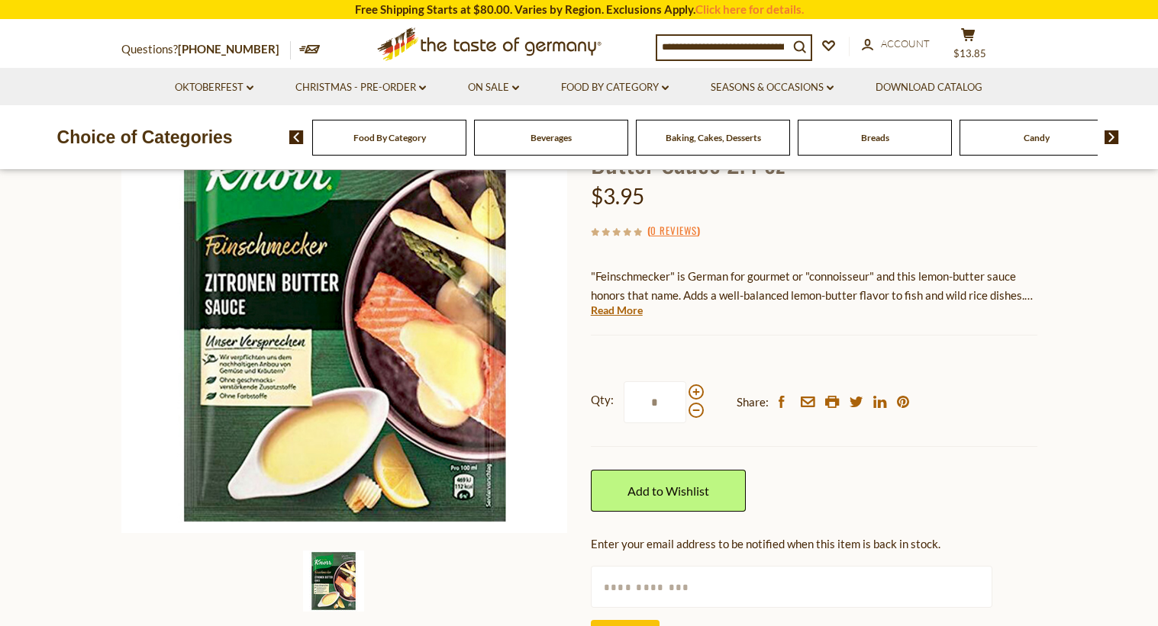
click at [655, 405] on input "*" at bounding box center [654, 403] width 63 height 42
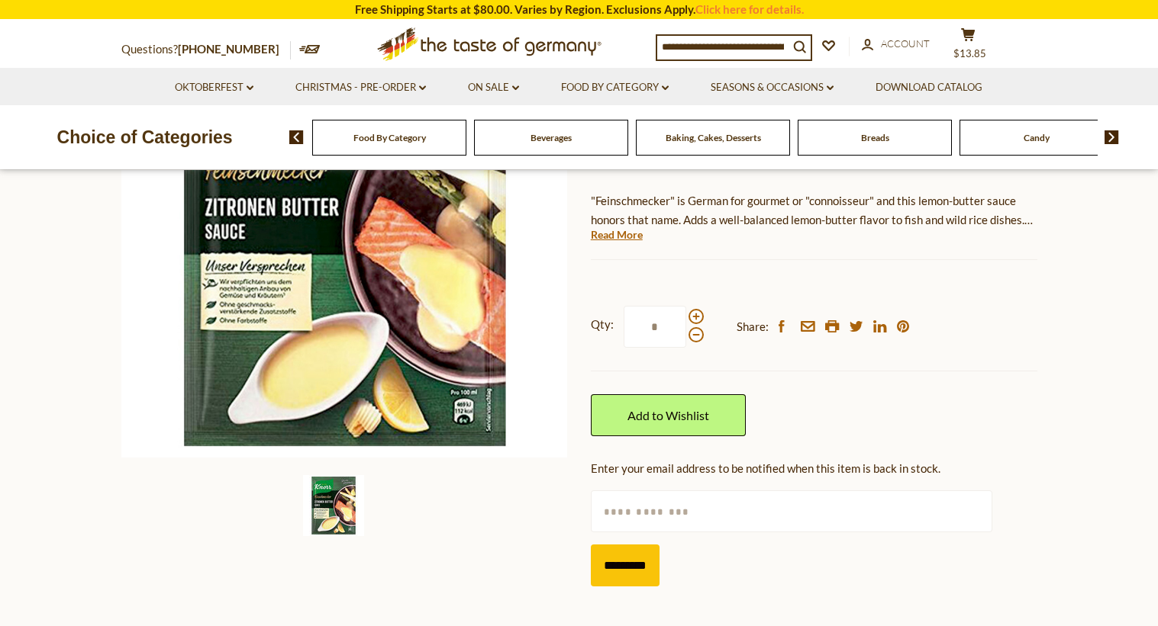
scroll to position [248, 0]
type input "*"
click at [628, 511] on input "text" at bounding box center [791, 511] width 401 height 42
type input "**********"
click at [630, 556] on input "*********" at bounding box center [625, 565] width 69 height 42
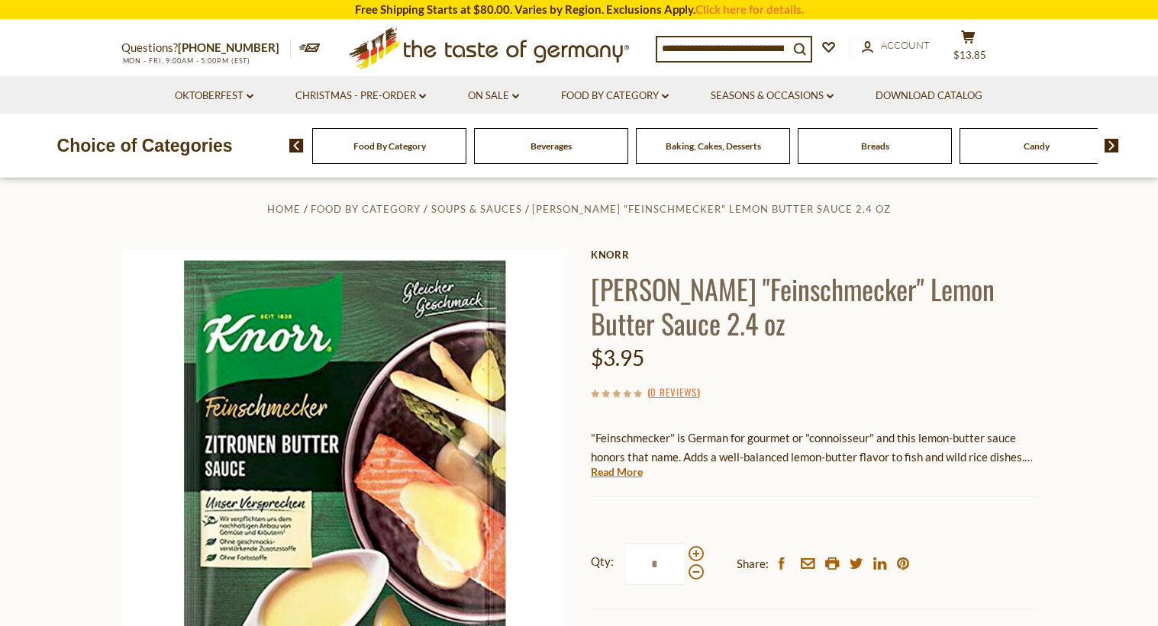
scroll to position [0, 0]
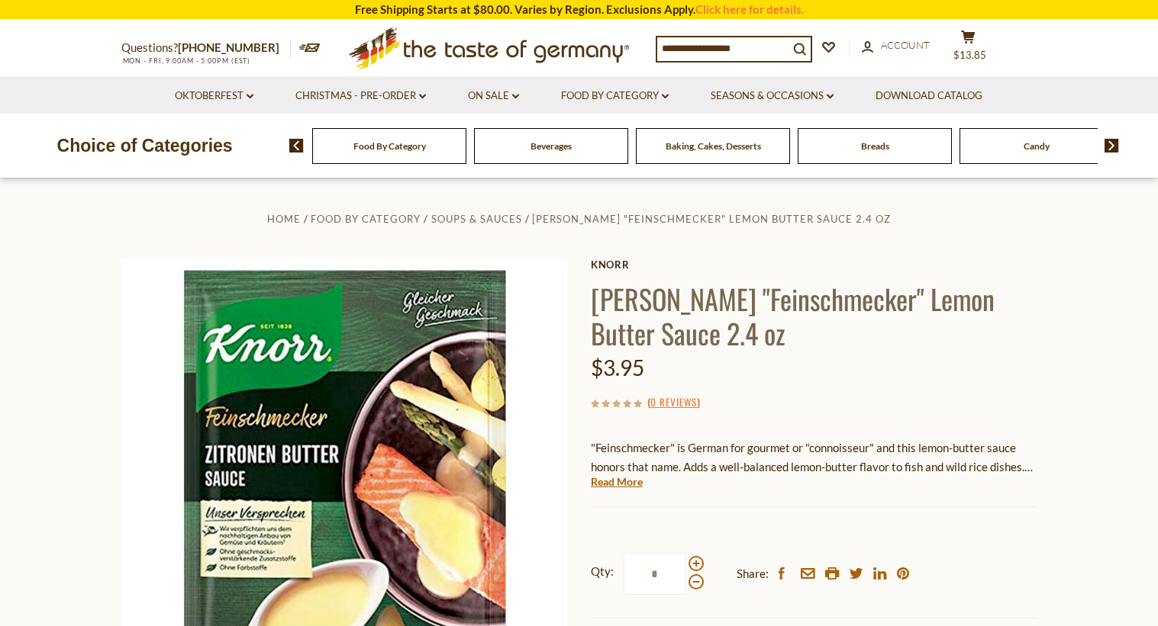
click at [705, 52] on input at bounding box center [722, 47] width 131 height 21
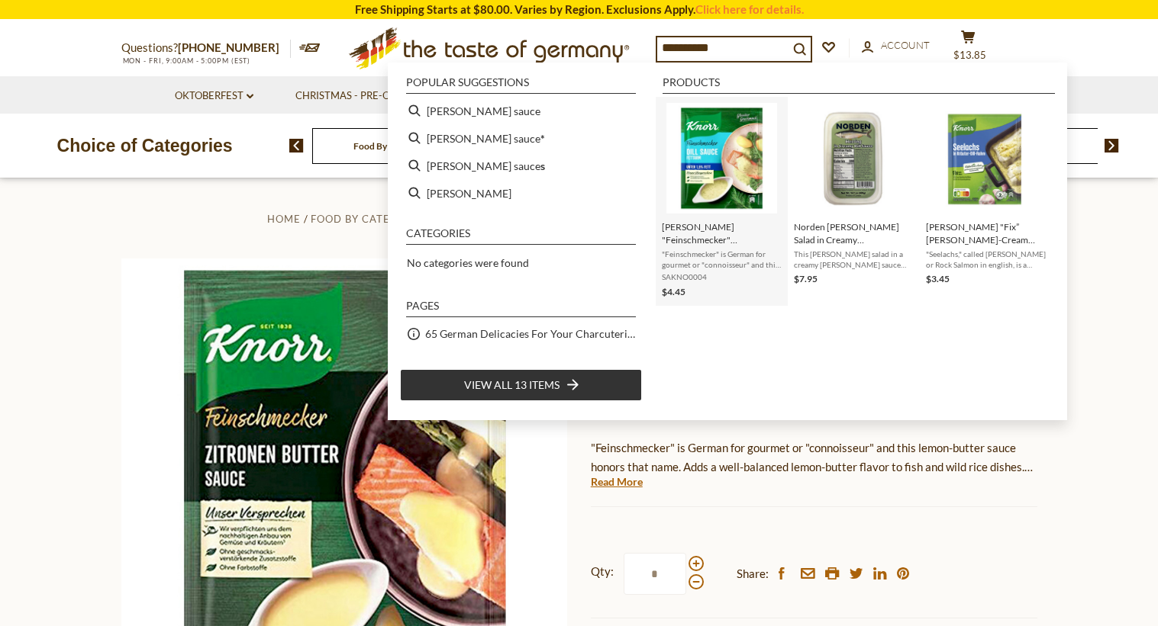
type input "**********"
click at [736, 179] on img "Instant Search Results" at bounding box center [721, 158] width 111 height 111
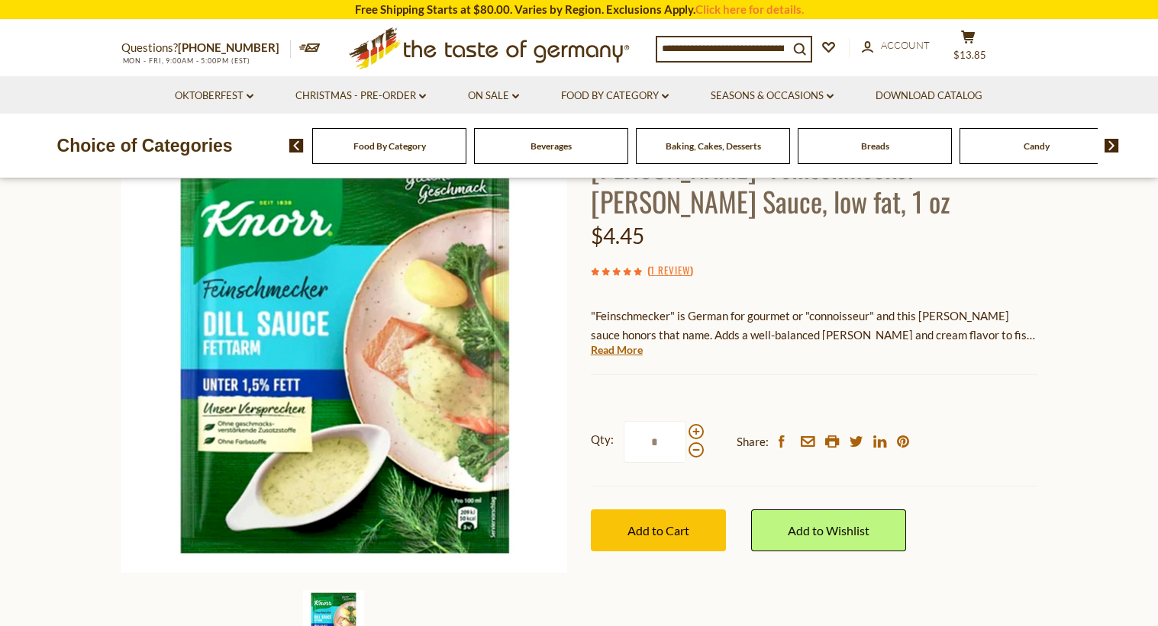
scroll to position [134, 0]
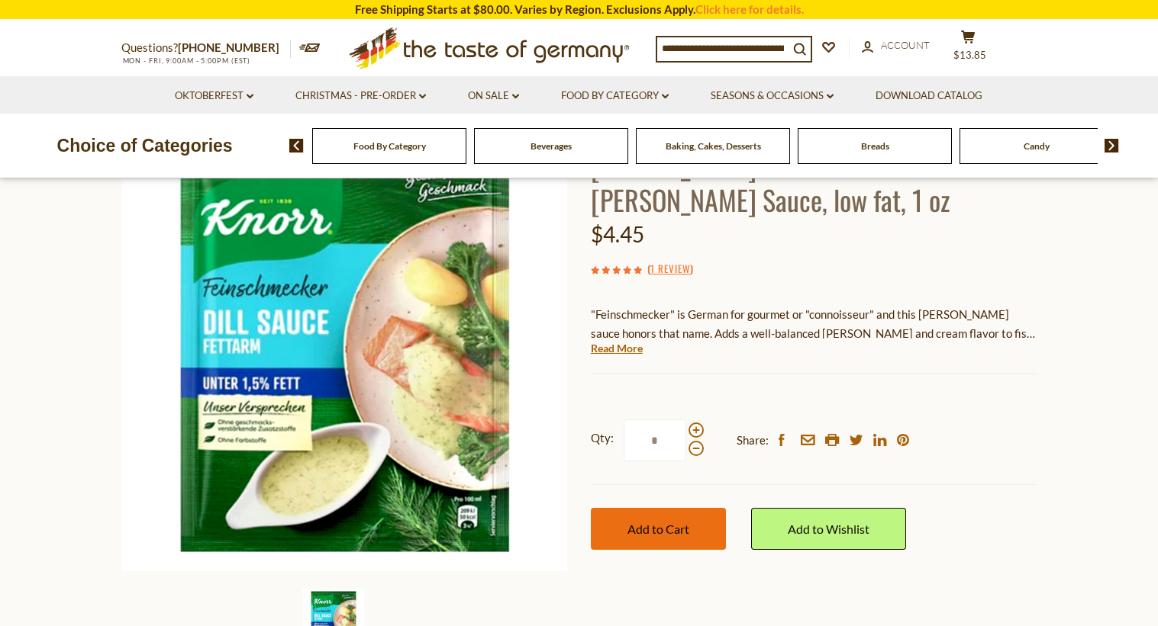
click at [652, 522] on span "Add to Cart" at bounding box center [658, 529] width 62 height 14
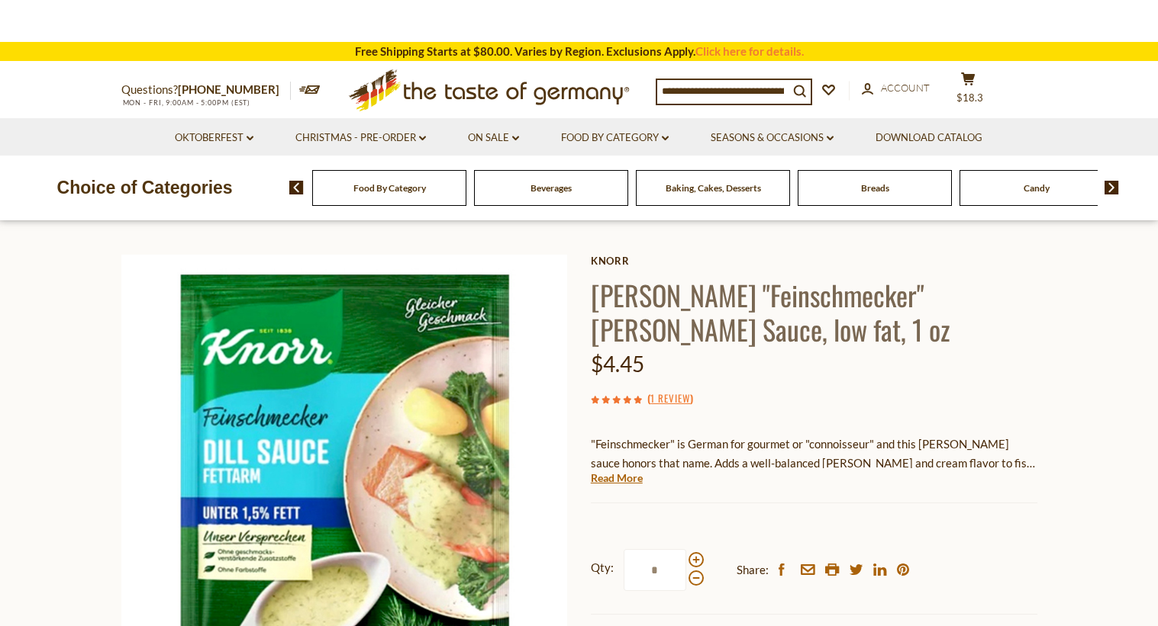
scroll to position [0, 0]
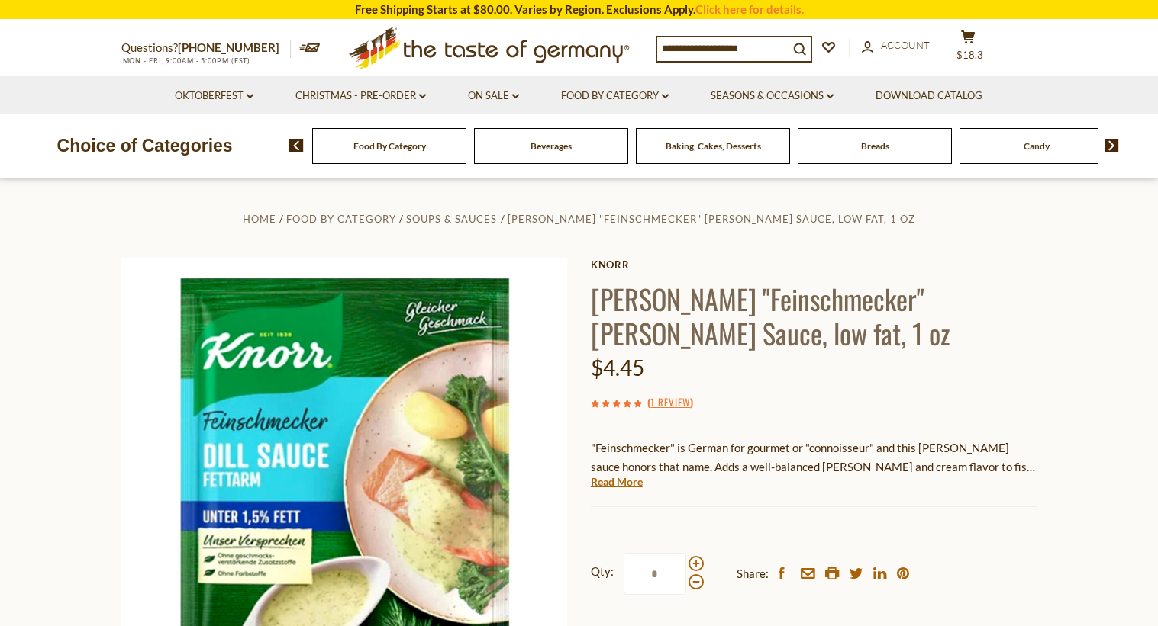
click at [687, 53] on input at bounding box center [722, 47] width 131 height 21
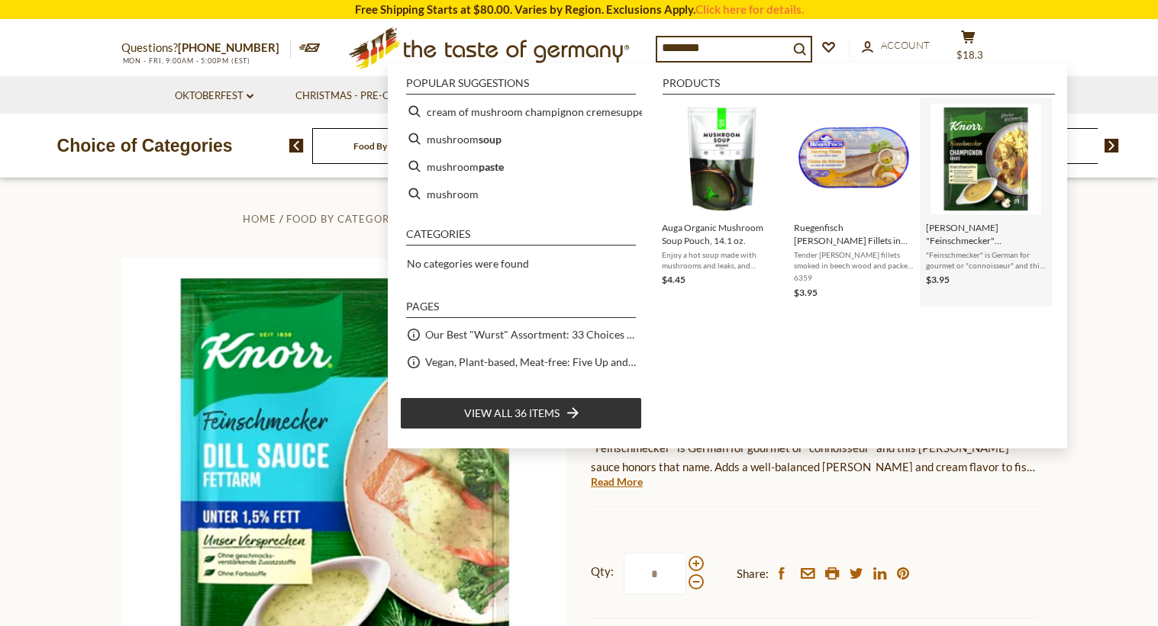
type input "********"
click at [990, 163] on img "Instant Search Results" at bounding box center [985, 159] width 111 height 111
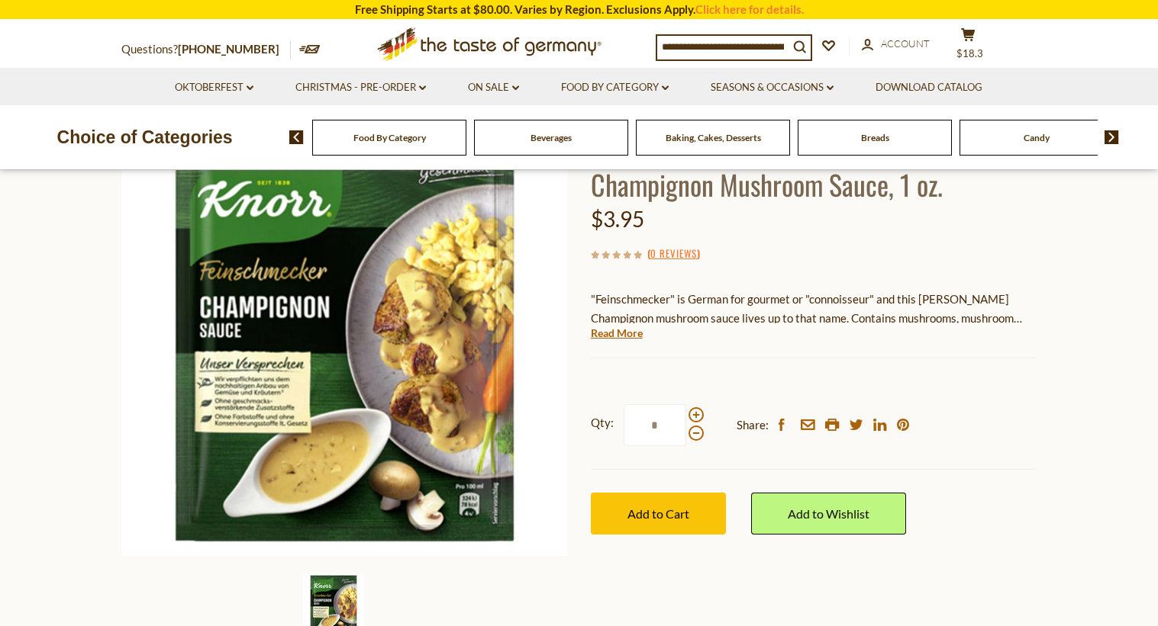
scroll to position [153, 0]
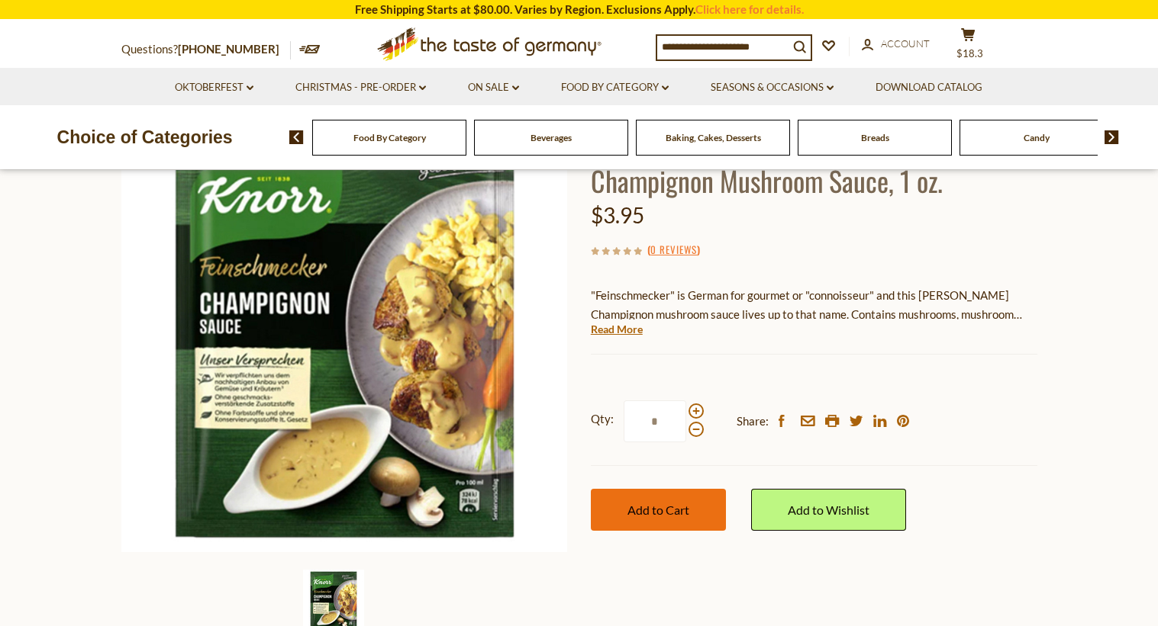
click at [650, 514] on span "Add to Cart" at bounding box center [658, 510] width 62 height 14
click at [1113, 134] on img at bounding box center [1111, 137] width 14 height 14
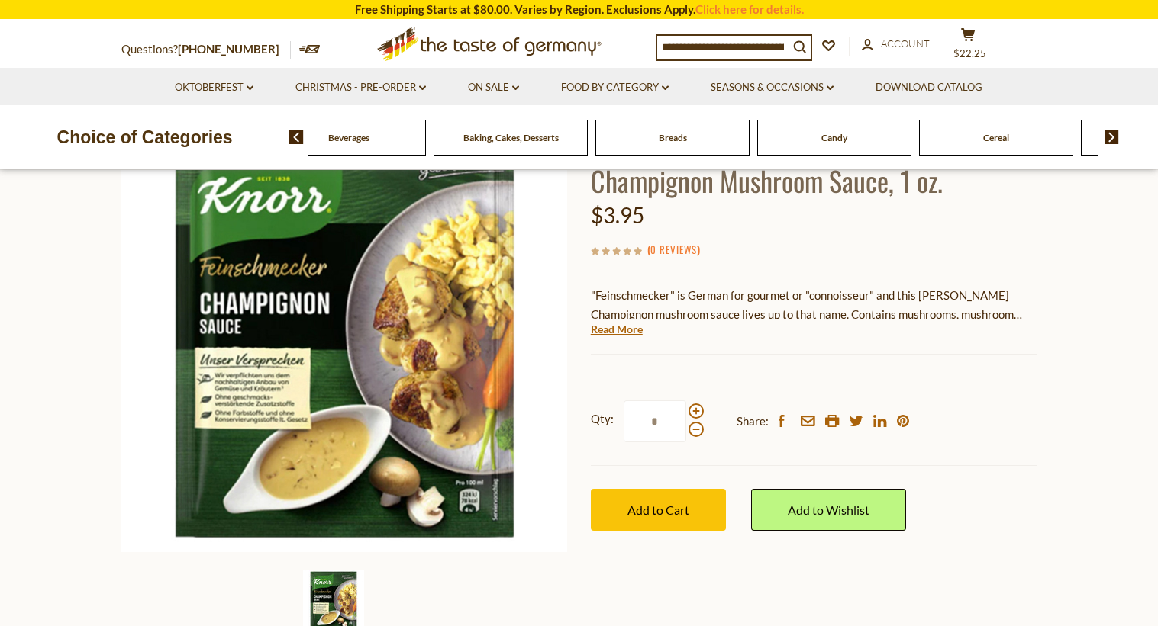
click at [1113, 134] on img at bounding box center [1111, 137] width 14 height 14
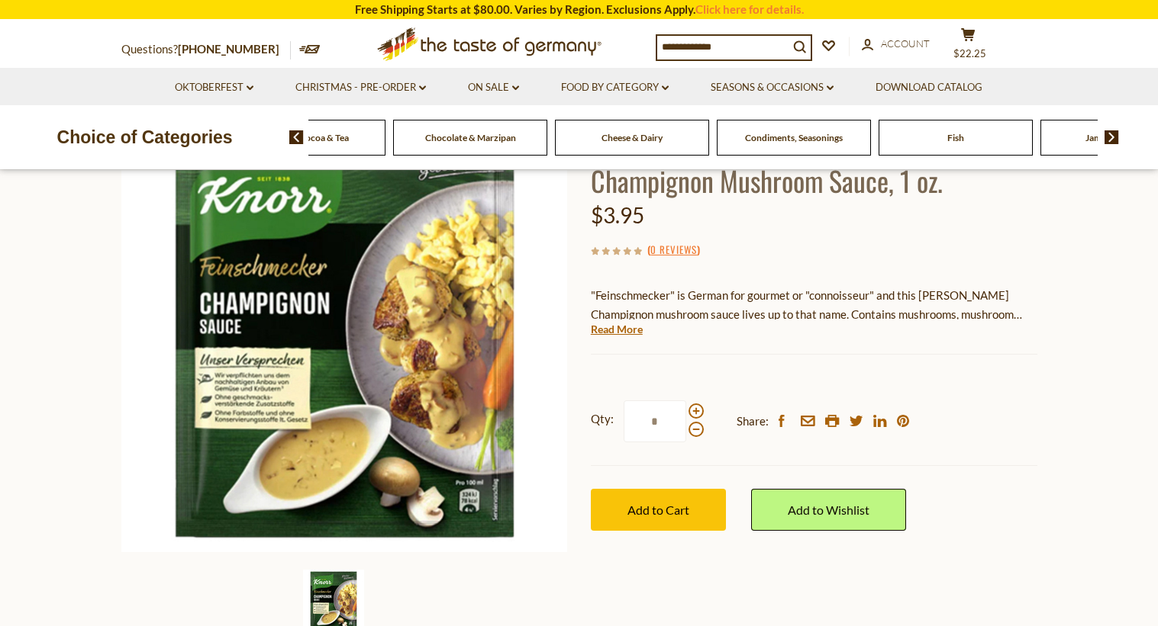
click at [1113, 136] on img at bounding box center [1111, 137] width 14 height 14
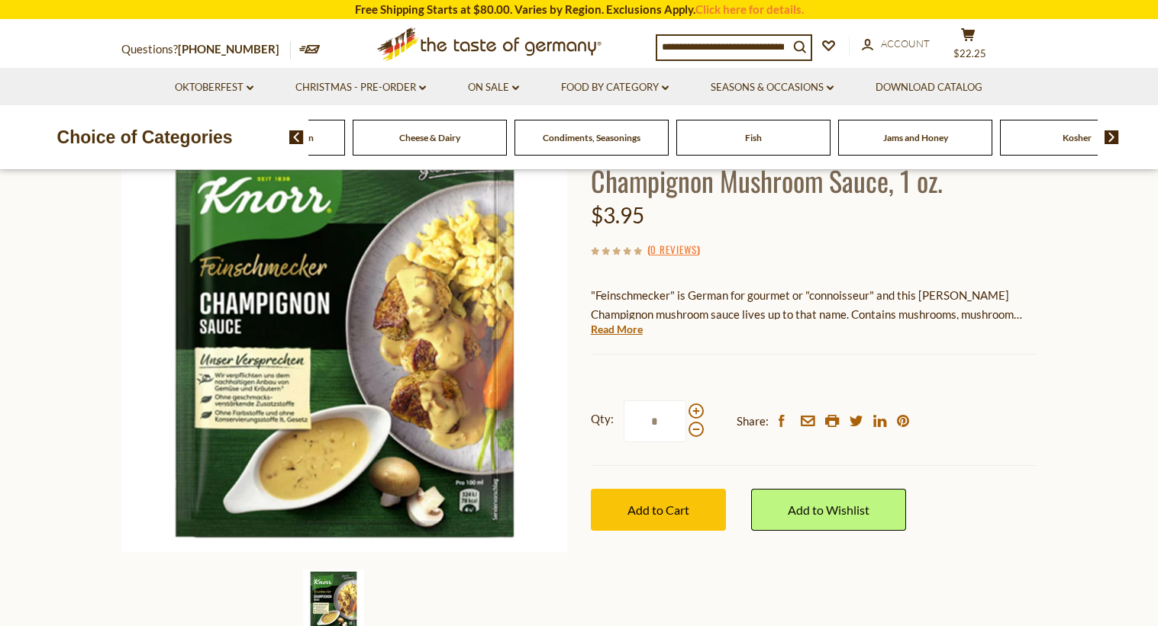
click at [1113, 136] on img at bounding box center [1111, 137] width 14 height 14
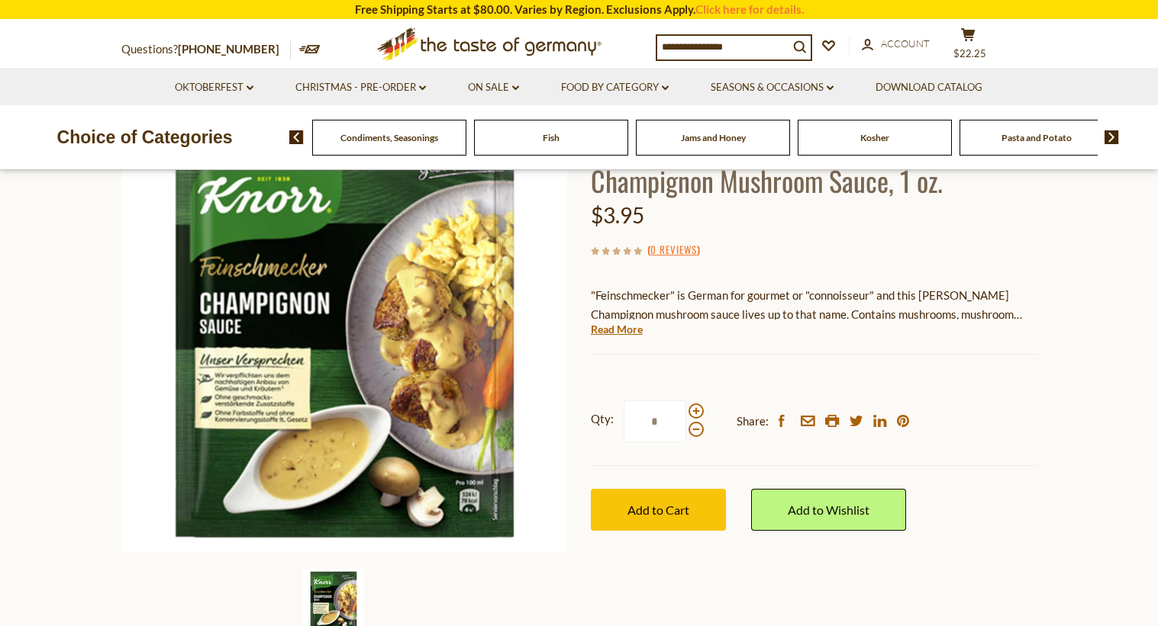
click at [1003, 140] on span "Pasta and Potato" at bounding box center [1036, 137] width 70 height 11
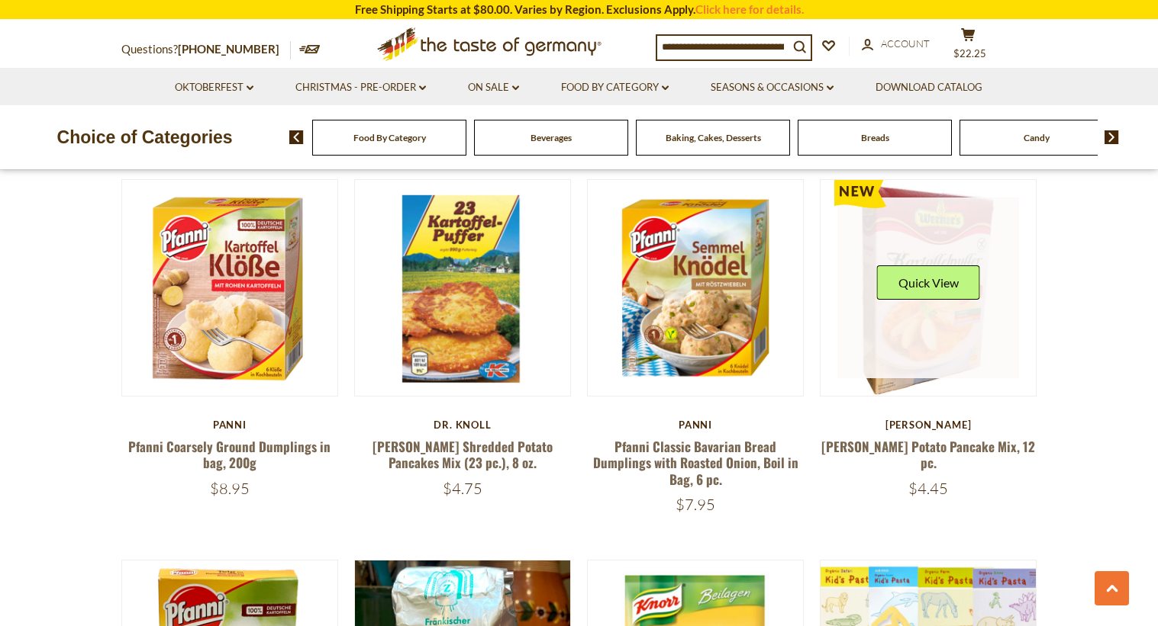
scroll to position [839, 0]
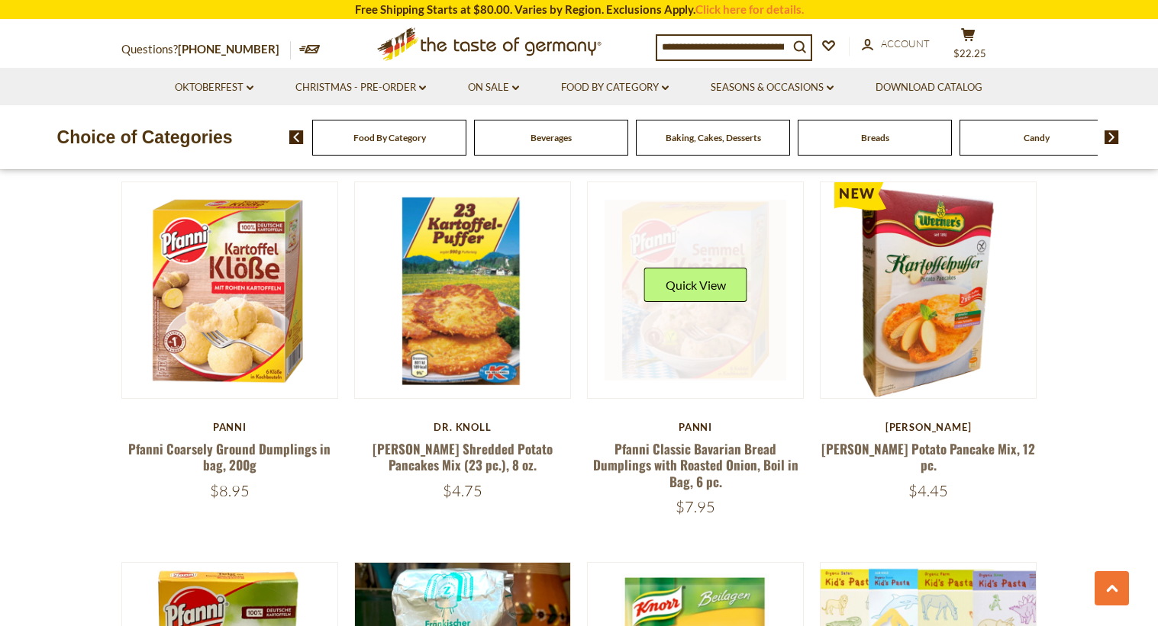
click at [705, 310] on div "Quick View" at bounding box center [695, 291] width 103 height 46
click at [694, 282] on button "Quick View" at bounding box center [695, 285] width 103 height 34
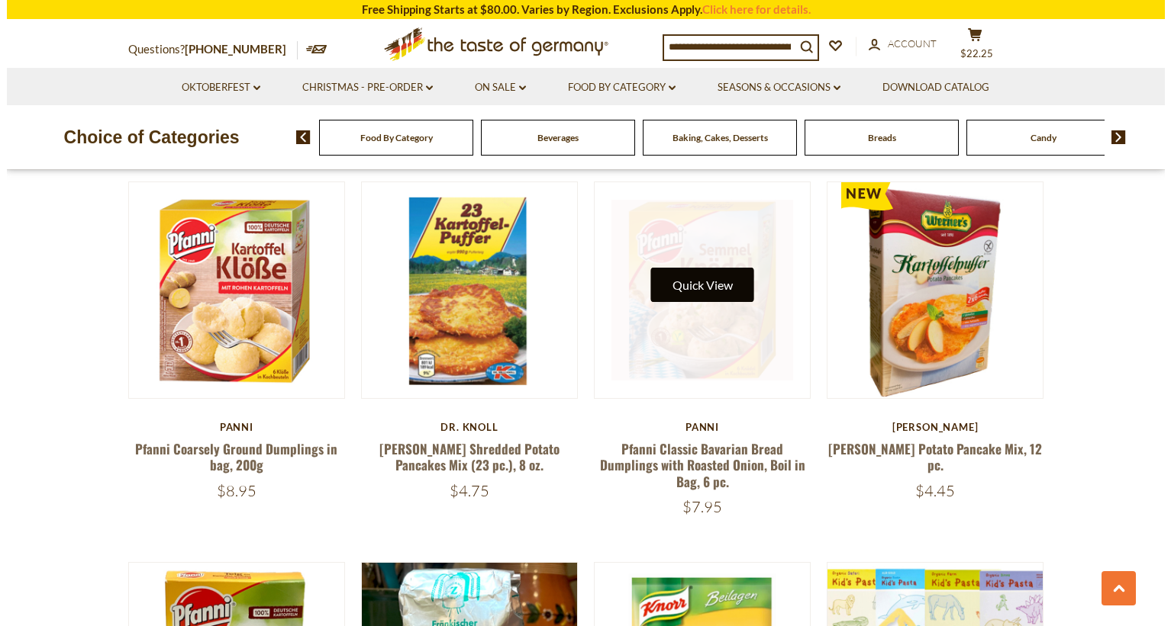
scroll to position [842, 0]
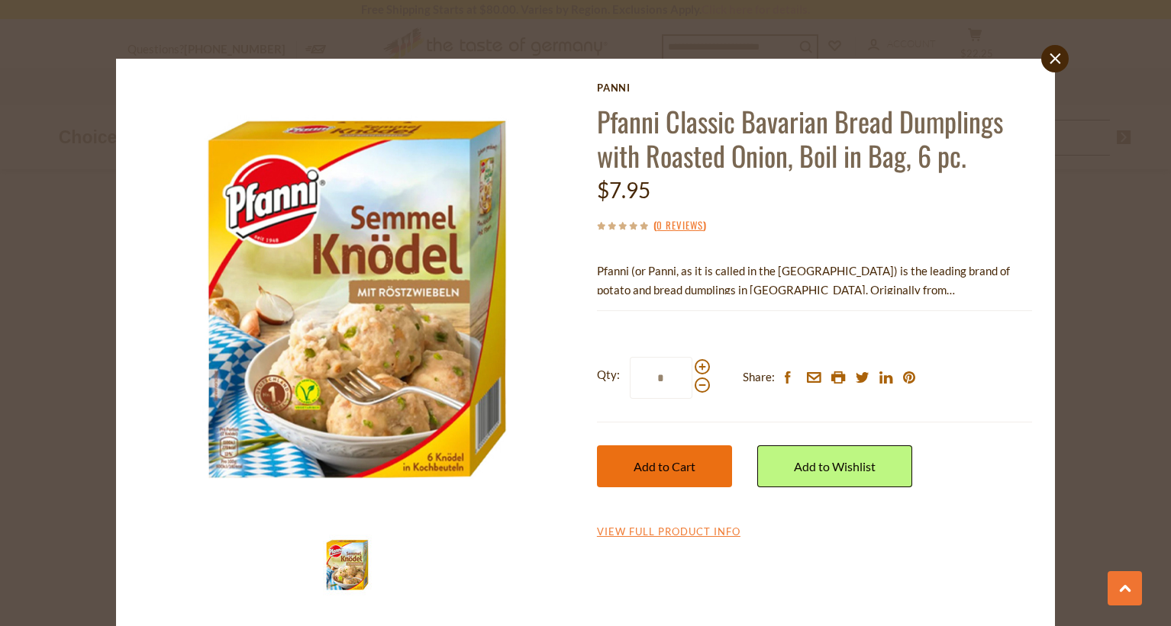
click at [679, 462] on span "Add to Cart" at bounding box center [664, 466] width 62 height 14
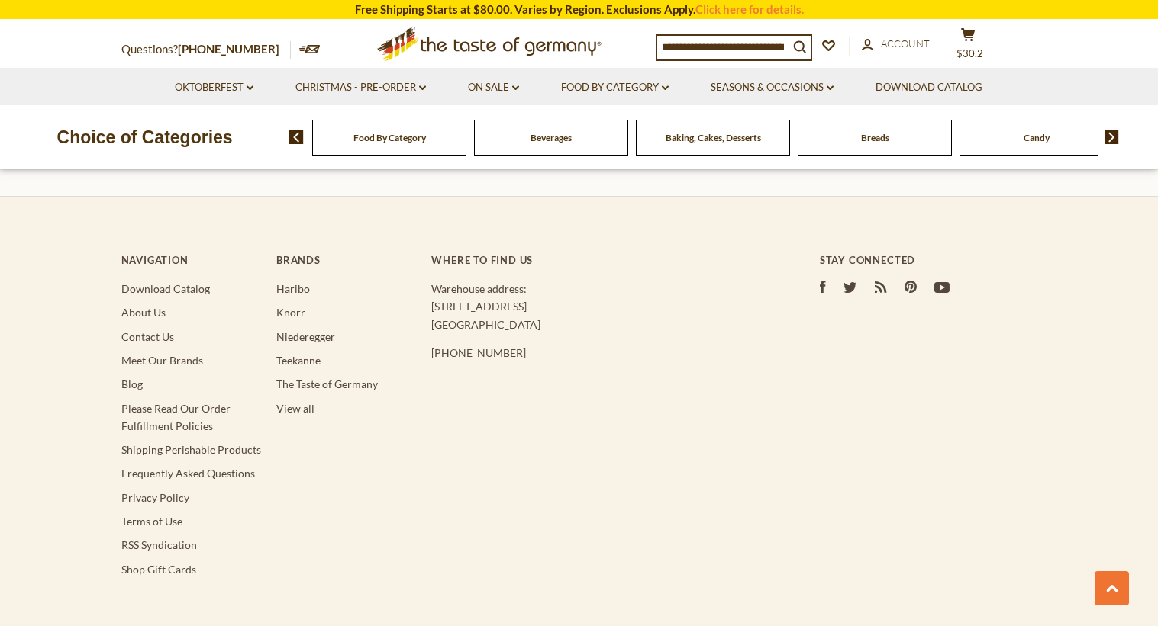
scroll to position [4655, 0]
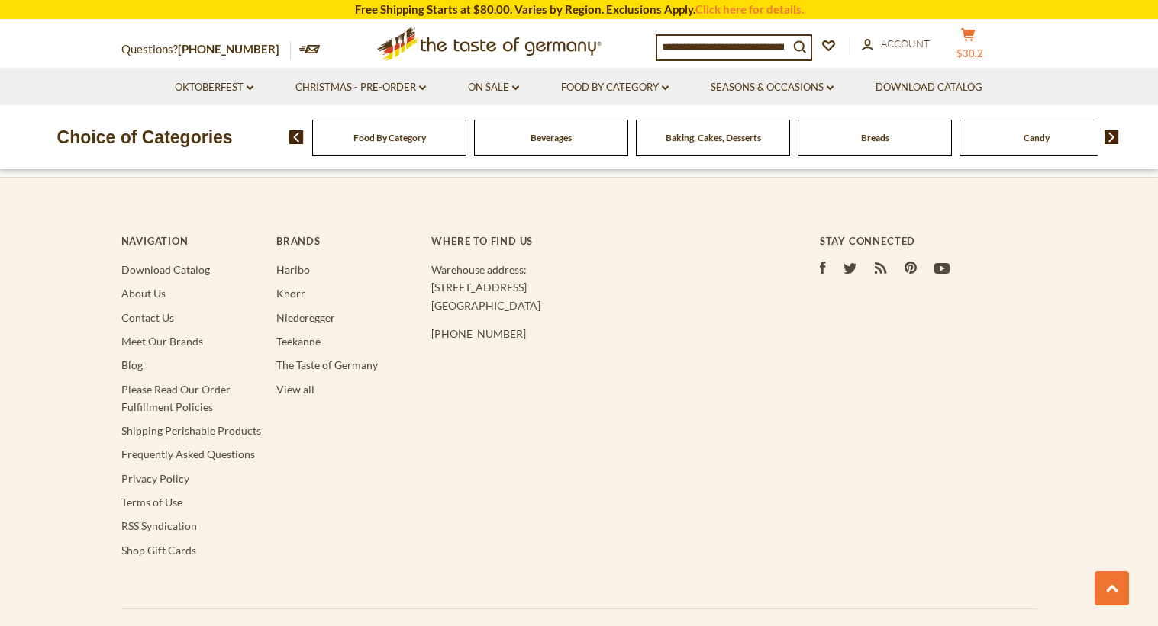
click at [967, 41] on icon "cart" at bounding box center [968, 34] width 14 height 13
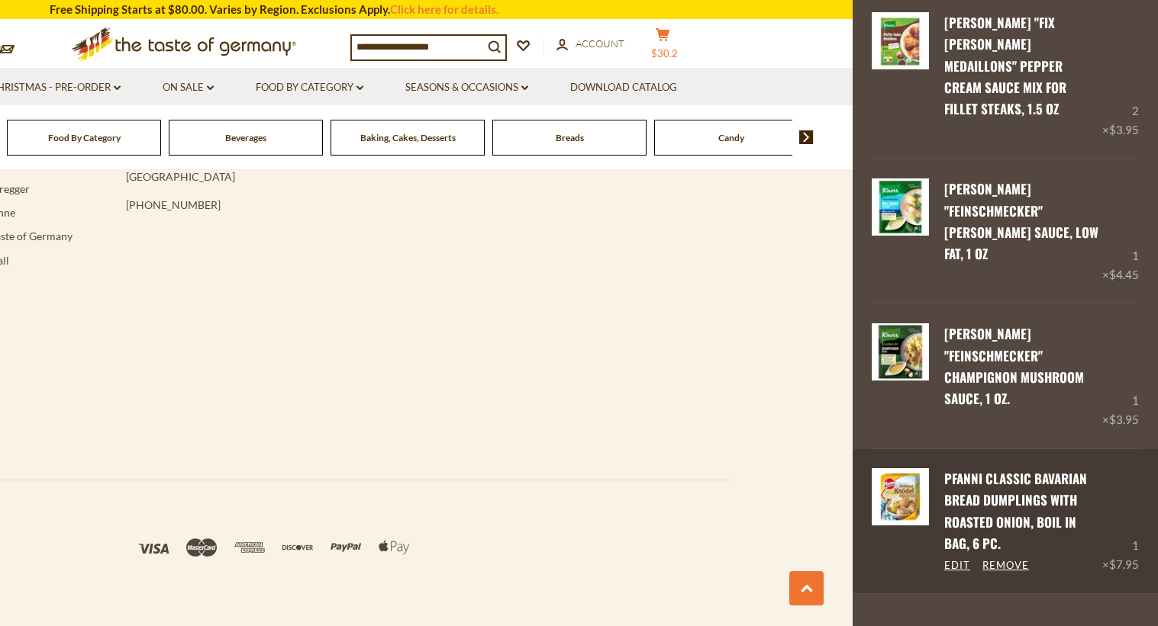
scroll to position [4803, 0]
